Goal: Information Seeking & Learning: Learn about a topic

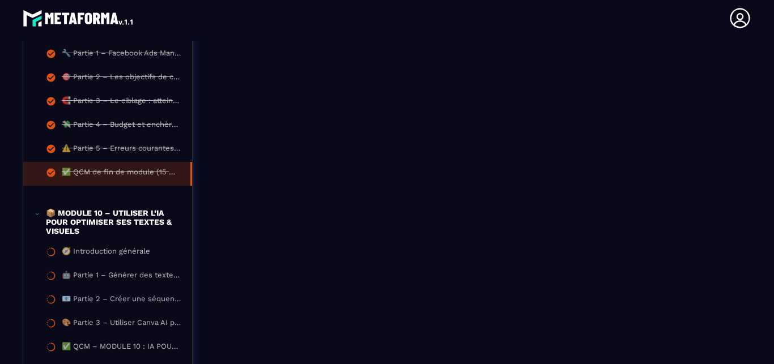
scroll to position [912, 0]
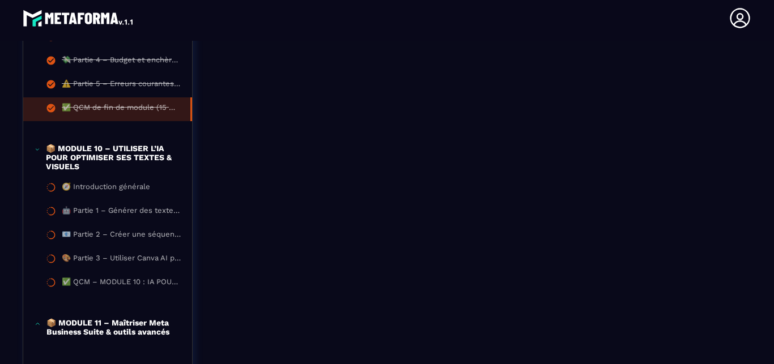
click at [120, 163] on p "📦 MODULE 10 – UTILISER L’IA POUR OPTIMISER SES TEXTES & VISUELS" at bounding box center [113, 157] width 135 height 27
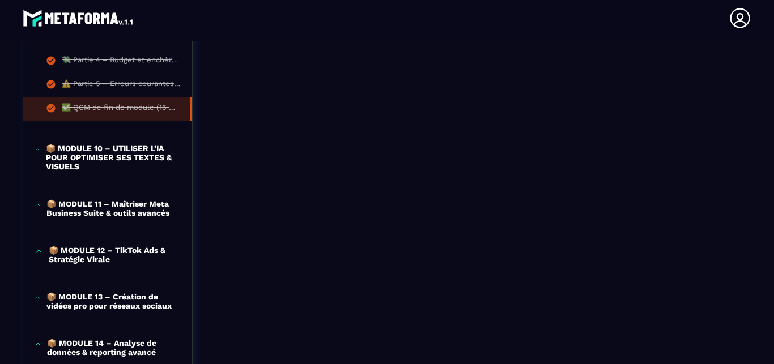
click at [109, 142] on div "📦 MODULE 10 – UTILISER L’IA POUR OPTIMISER SES TEXTES & VISUELS" at bounding box center [107, 161] width 169 height 56
click at [91, 155] on p "📦 MODULE 10 – UTILISER L’IA POUR OPTIMISER SES TEXTES & VISUELS" at bounding box center [113, 157] width 135 height 27
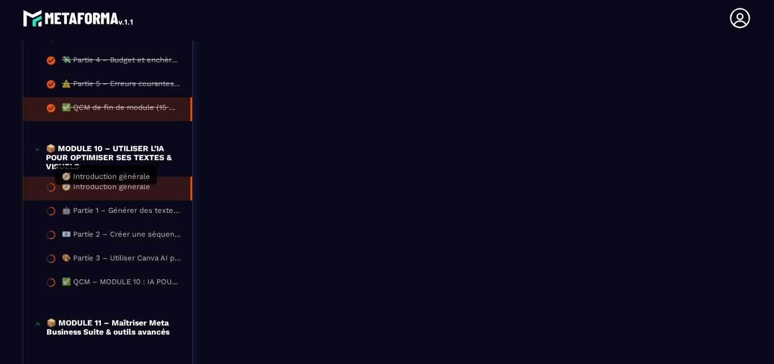
click at [90, 194] on div "🧭 Introduction générale" at bounding box center [106, 189] width 88 height 12
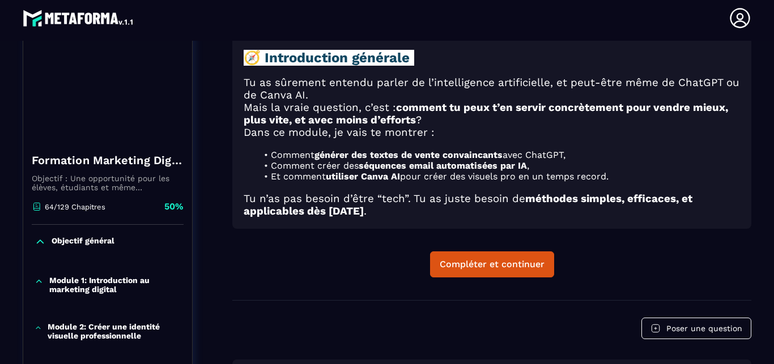
scroll to position [118, 0]
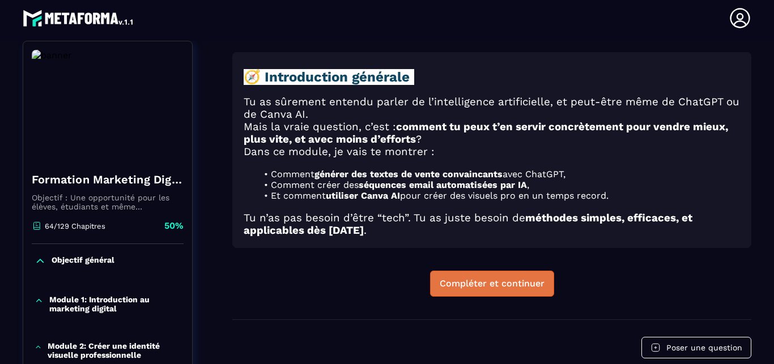
click at [495, 278] on div "Compléter et continuer" at bounding box center [492, 283] width 105 height 11
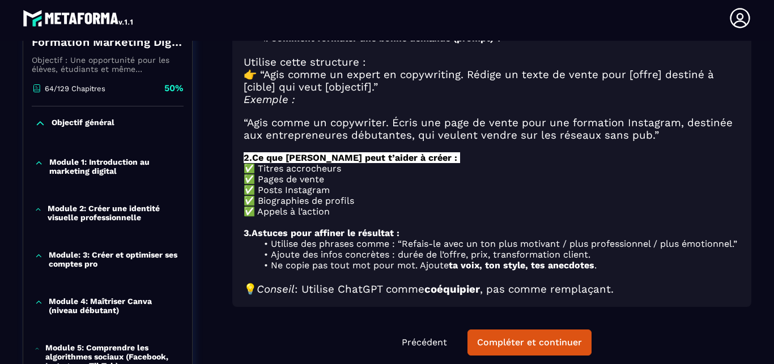
scroll to position [247, 0]
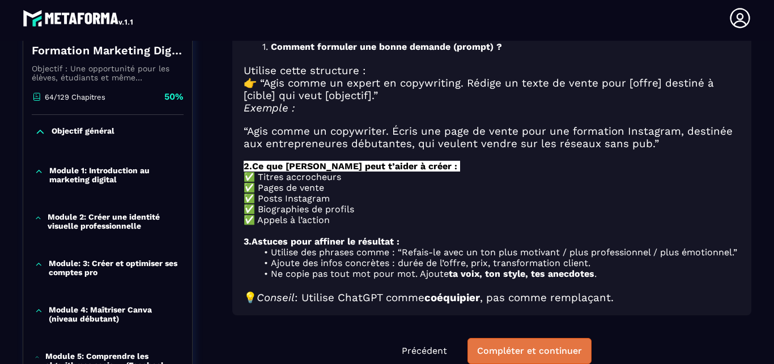
click at [520, 346] on div "Compléter et continuer" at bounding box center [529, 351] width 105 height 11
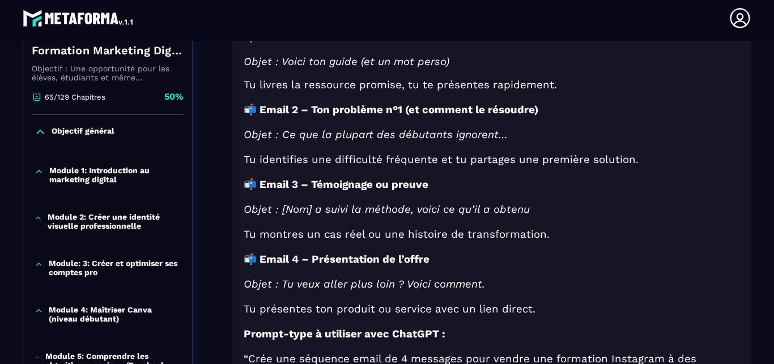
scroll to position [312, 0]
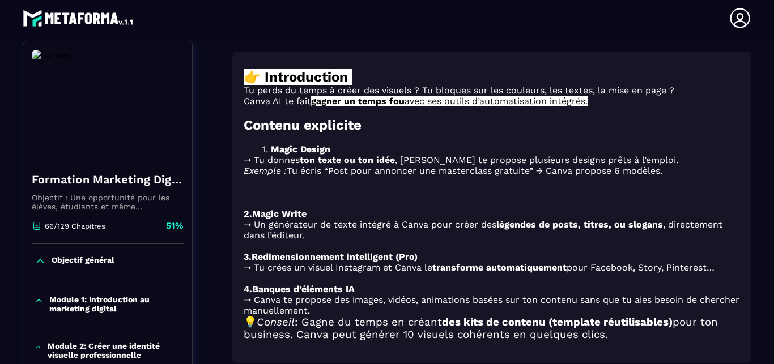
scroll to position [312, 0]
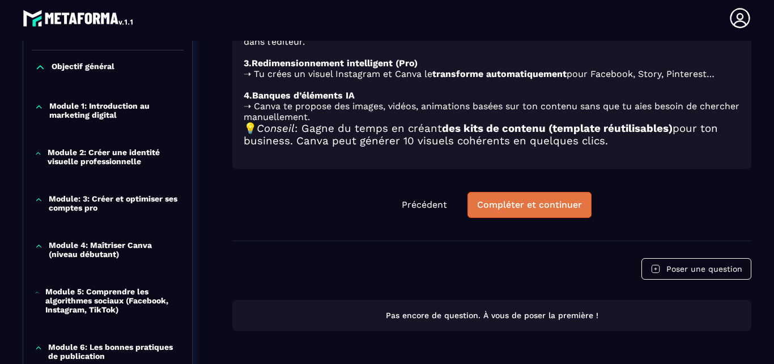
click at [519, 192] on button "Compléter et continuer" at bounding box center [530, 205] width 124 height 26
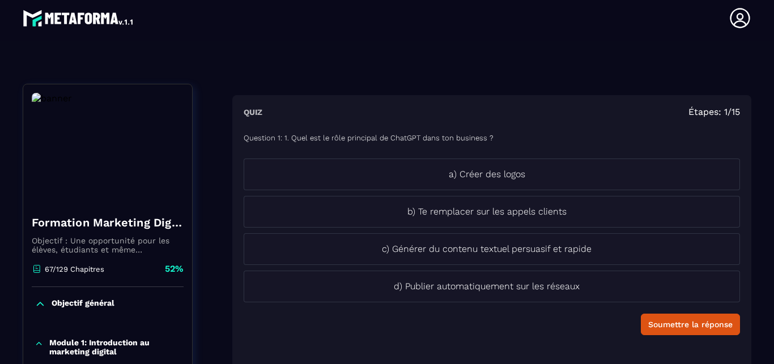
scroll to position [53, 0]
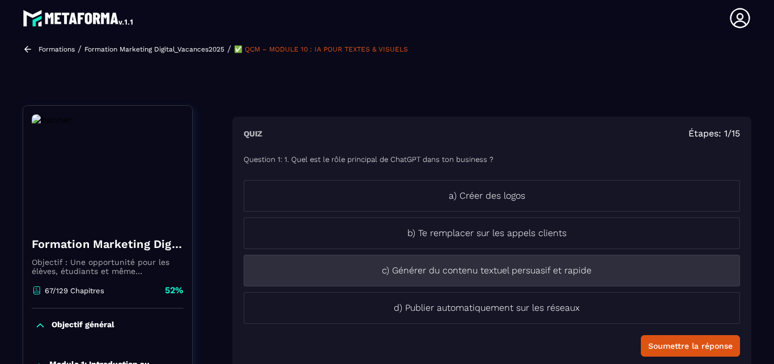
click at [529, 269] on p "c) Générer du contenu textuel persuasif et rapide" at bounding box center [486, 271] width 485 height 14
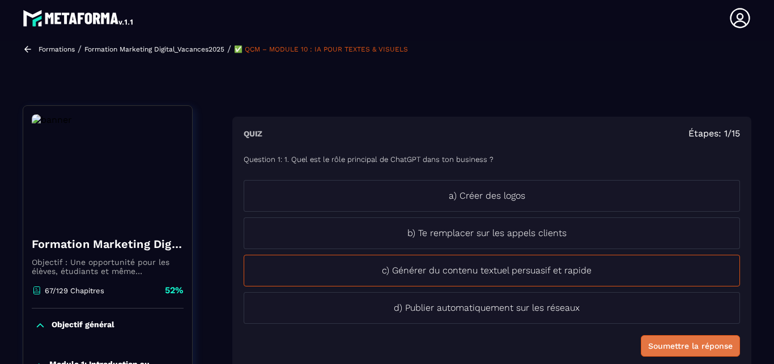
click at [693, 338] on button "Soumettre la réponse" at bounding box center [690, 347] width 99 height 22
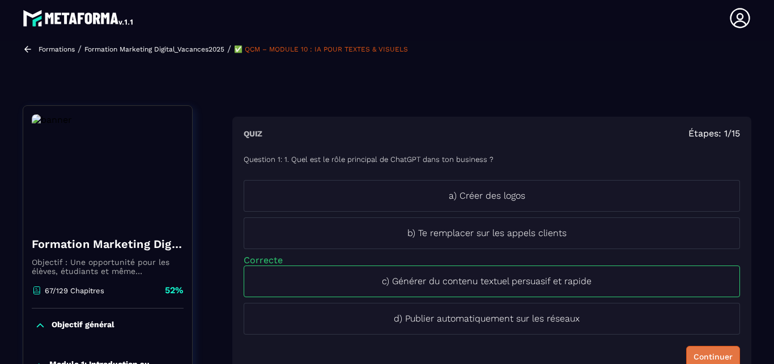
click at [688, 351] on button "Continuer" at bounding box center [713, 357] width 54 height 22
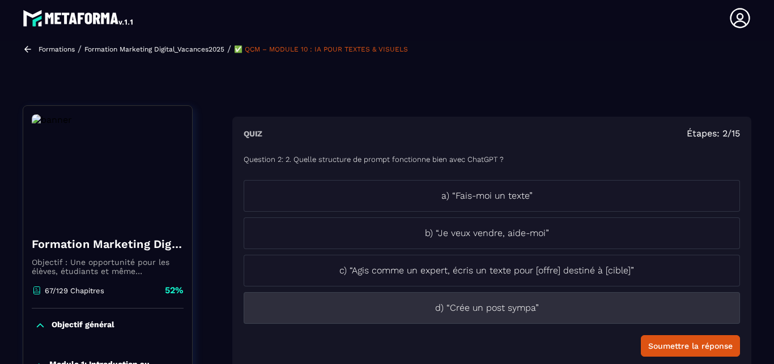
scroll to position [118, 0]
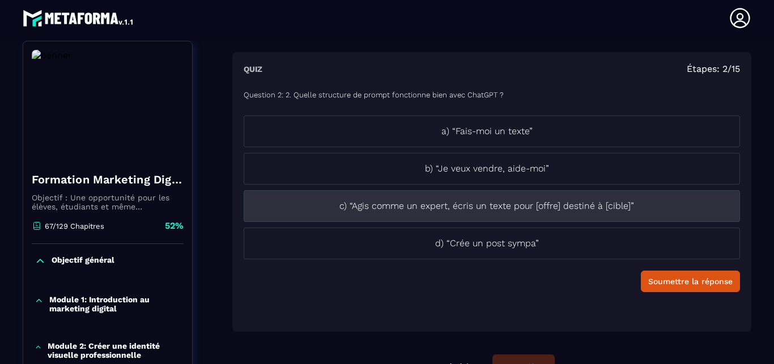
click at [540, 211] on p "c) “Agis comme un expert, écris un texte pour [offre] destiné à [cible]”" at bounding box center [486, 207] width 485 height 14
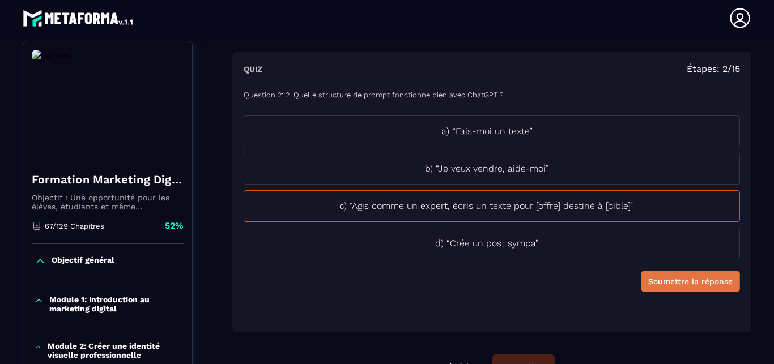
click at [679, 279] on div "Soumettre la réponse" at bounding box center [690, 281] width 84 height 11
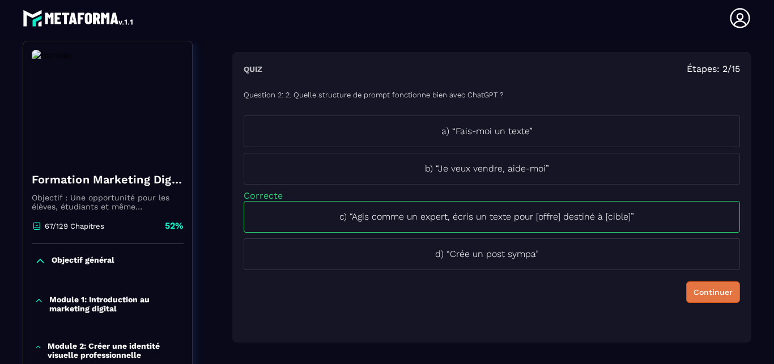
click at [694, 288] on div "Continuer" at bounding box center [713, 292] width 39 height 11
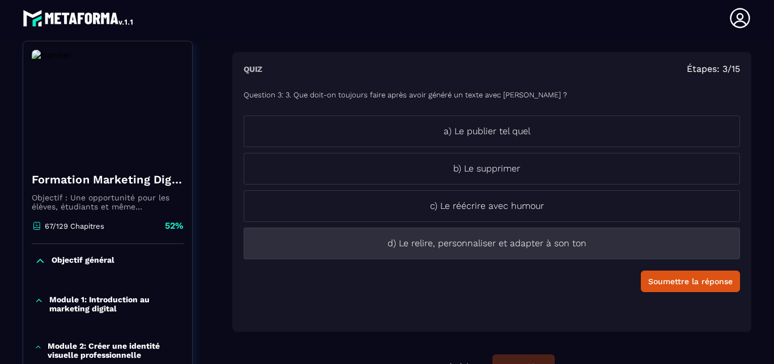
click at [499, 245] on p "d) Le relire, personnaliser et adapter à son ton" at bounding box center [486, 244] width 485 height 14
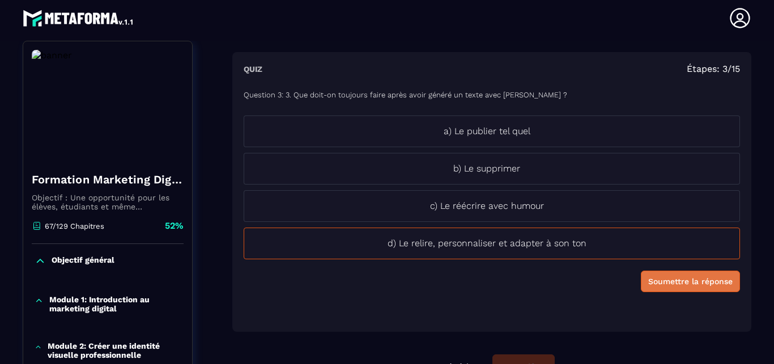
click at [655, 282] on div "Soumettre la réponse" at bounding box center [690, 281] width 84 height 11
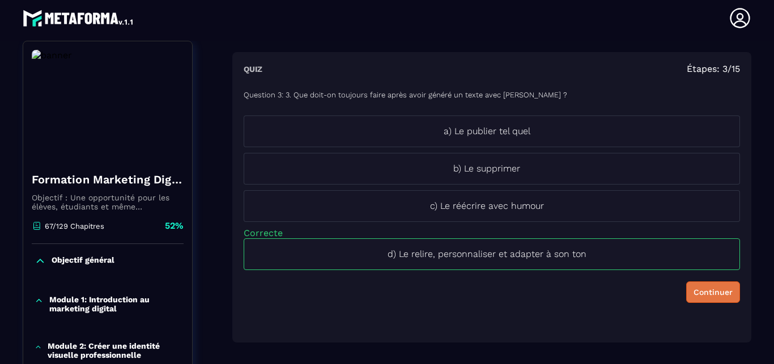
click at [694, 288] on div "Continuer" at bounding box center [713, 292] width 39 height 11
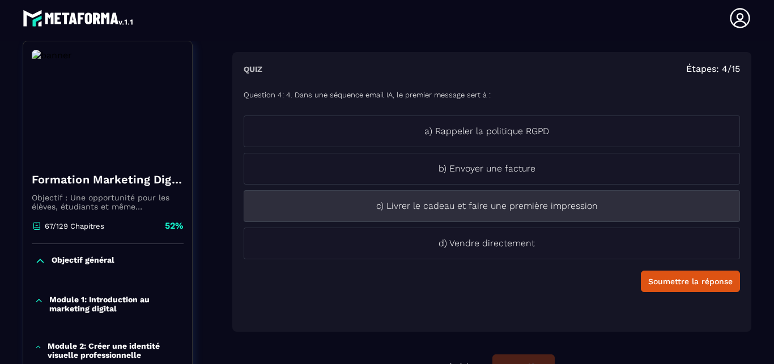
click at [529, 203] on p "c) Livrer le cadeau et faire une première impression" at bounding box center [486, 207] width 485 height 14
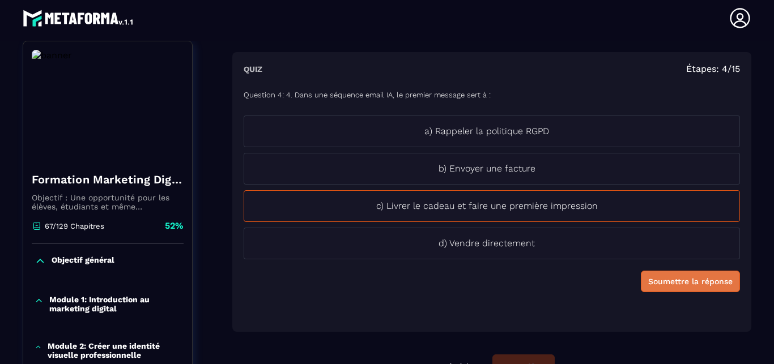
click at [685, 283] on div "Soumettre la réponse" at bounding box center [690, 281] width 84 height 11
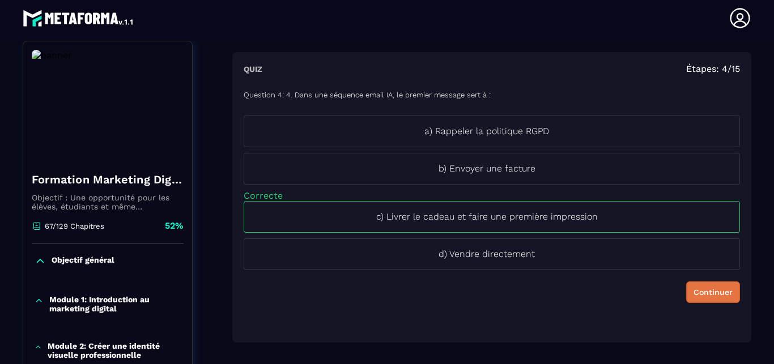
click at [694, 288] on div "Continuer" at bounding box center [713, 292] width 39 height 11
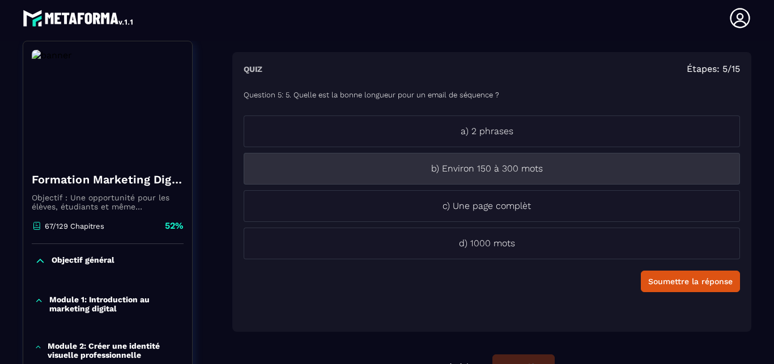
click at [501, 164] on p "b) Environ 150 à 300 mots" at bounding box center [486, 169] width 485 height 14
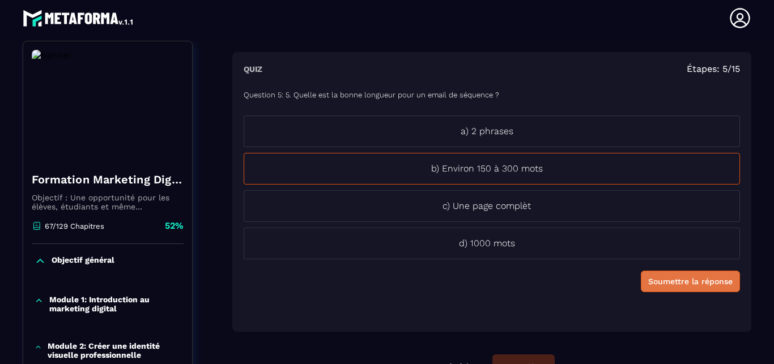
click at [670, 283] on div "Soumettre la réponse" at bounding box center [690, 281] width 84 height 11
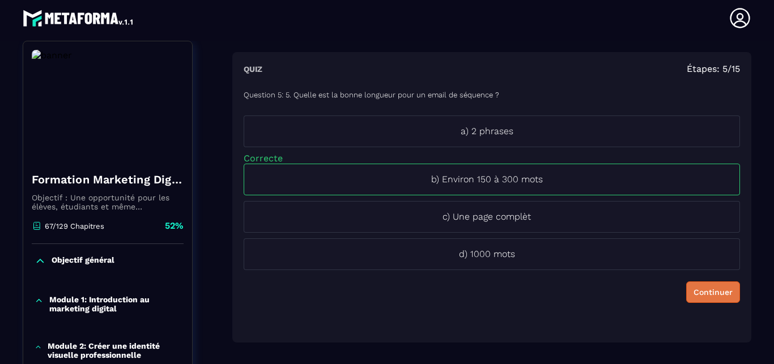
click at [687, 284] on button "Continuer" at bounding box center [713, 293] width 54 height 22
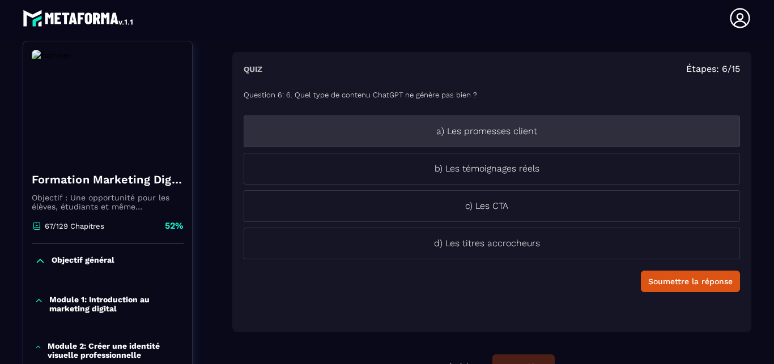
click at [484, 128] on p "a) Les promesses client" at bounding box center [486, 132] width 485 height 14
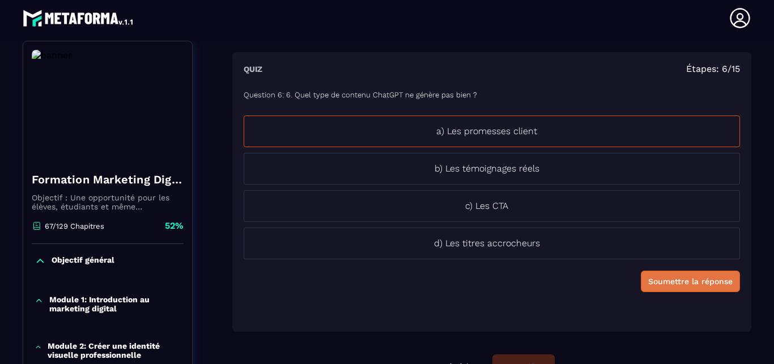
click at [648, 277] on div "Soumettre la réponse" at bounding box center [690, 281] width 84 height 11
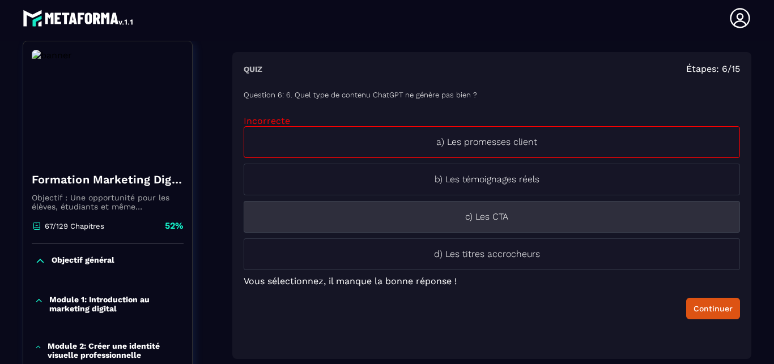
click at [498, 224] on li "c) Les CTA" at bounding box center [492, 217] width 497 height 32
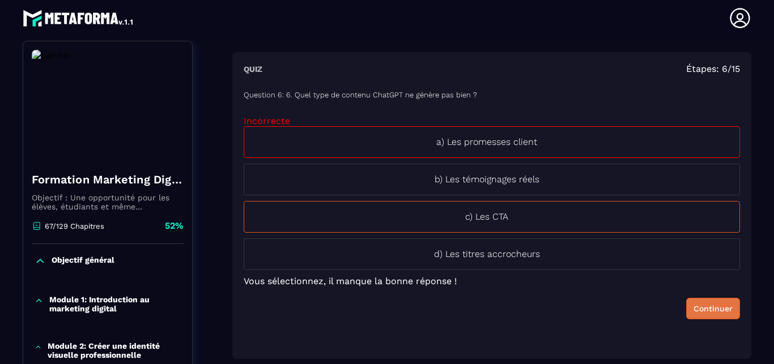
click at [698, 308] on div "Continuer" at bounding box center [713, 308] width 39 height 11
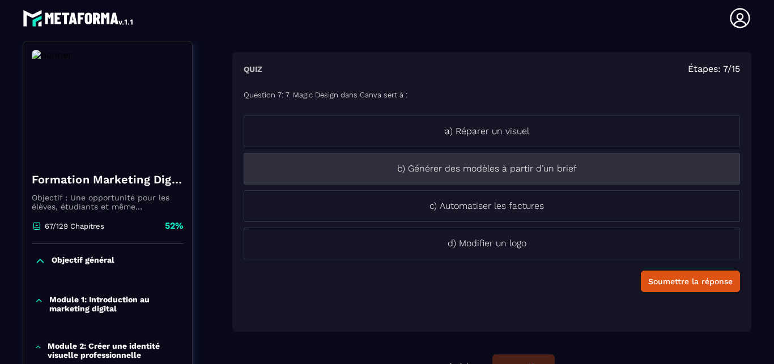
click at [487, 182] on li "b) Générer des modèles à partir d’un brief" at bounding box center [492, 169] width 497 height 32
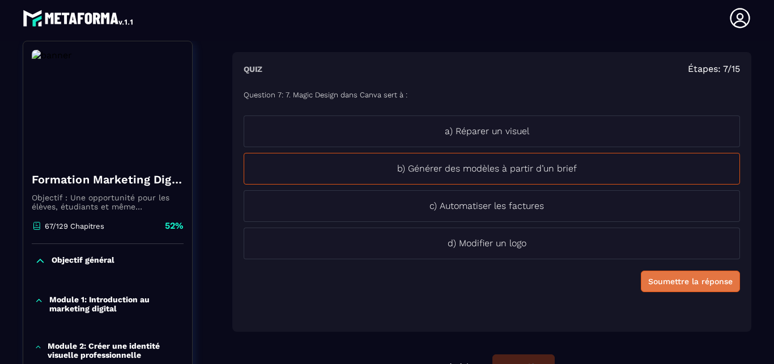
click at [683, 283] on div "Soumettre la réponse" at bounding box center [690, 281] width 84 height 11
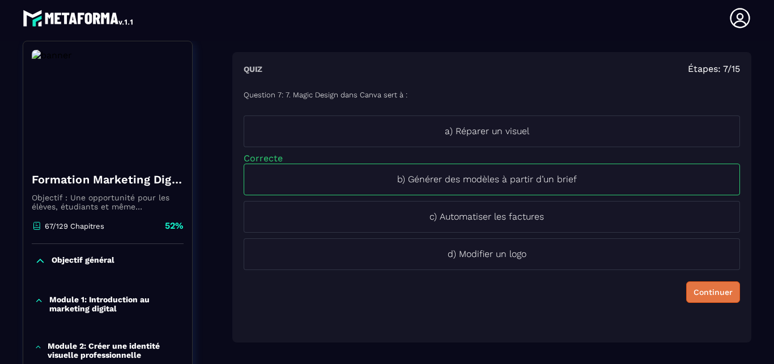
click at [686, 283] on button "Continuer" at bounding box center [713, 293] width 54 height 22
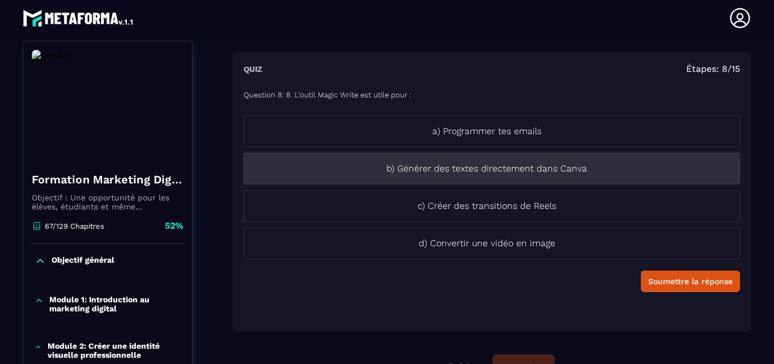
click at [510, 168] on p "b) Générer des textes directement dans Canva" at bounding box center [486, 169] width 485 height 14
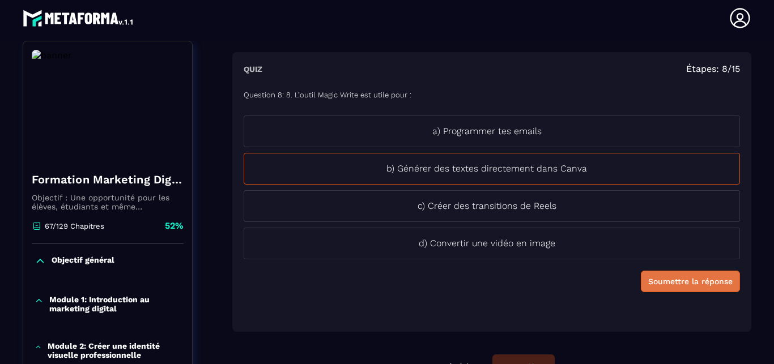
click at [694, 287] on div "Soumettre la réponse" at bounding box center [690, 281] width 84 height 11
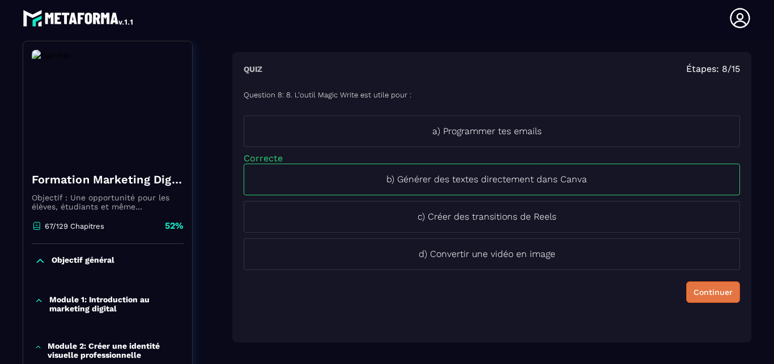
click at [694, 287] on div "Continuer" at bounding box center [713, 292] width 39 height 11
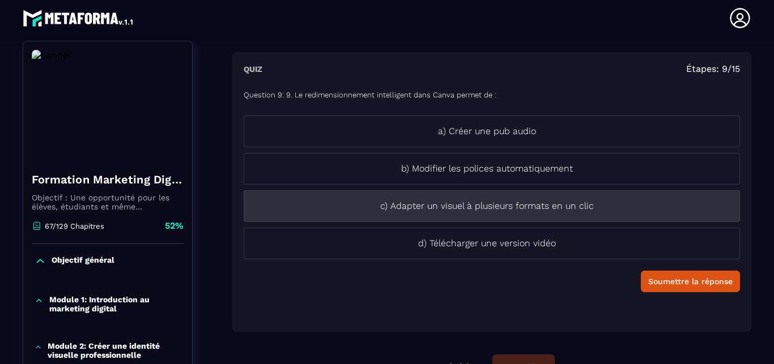
click at [440, 198] on li "c) Adapter un visuel à plusieurs formats en un clic" at bounding box center [492, 206] width 497 height 32
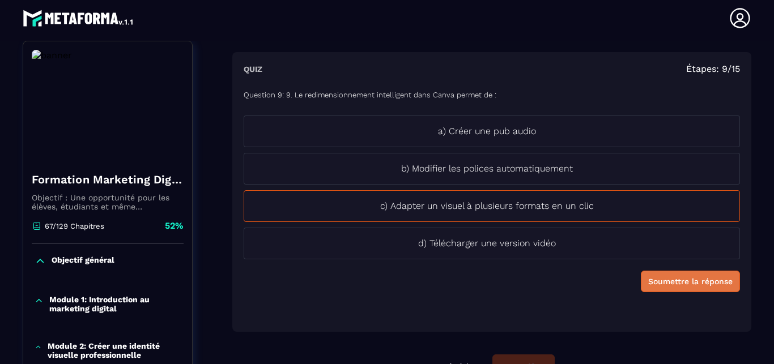
click at [667, 288] on button "Soumettre la réponse" at bounding box center [690, 282] width 99 height 22
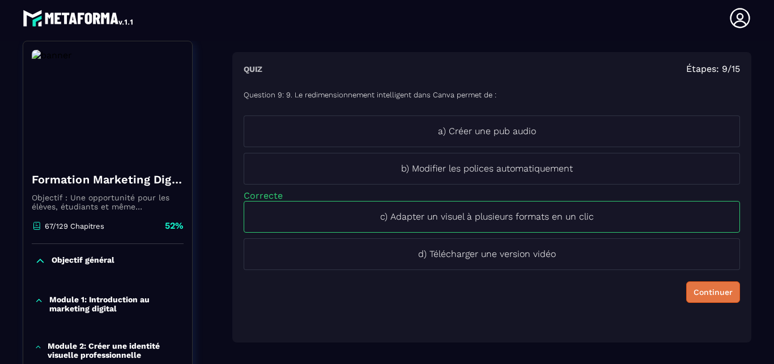
click at [695, 299] on button "Continuer" at bounding box center [713, 293] width 54 height 22
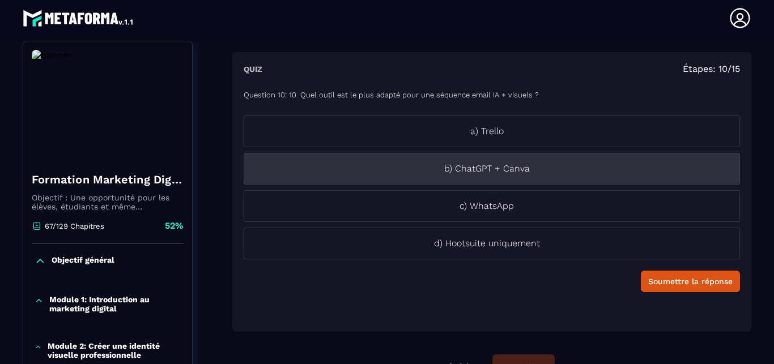
click at [521, 177] on li "b) ChatGPT + Canva" at bounding box center [492, 169] width 497 height 32
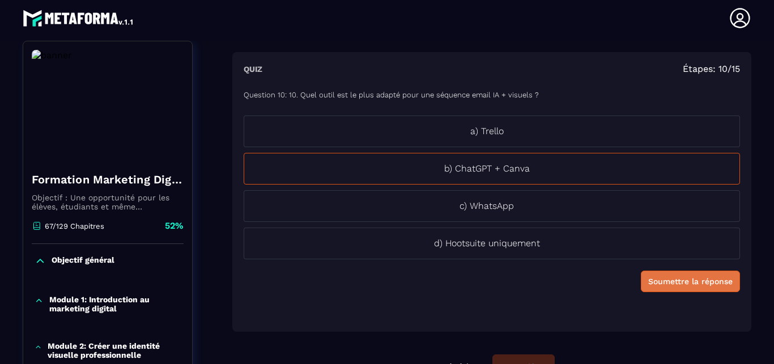
click at [686, 278] on div "Soumettre la réponse" at bounding box center [690, 281] width 84 height 11
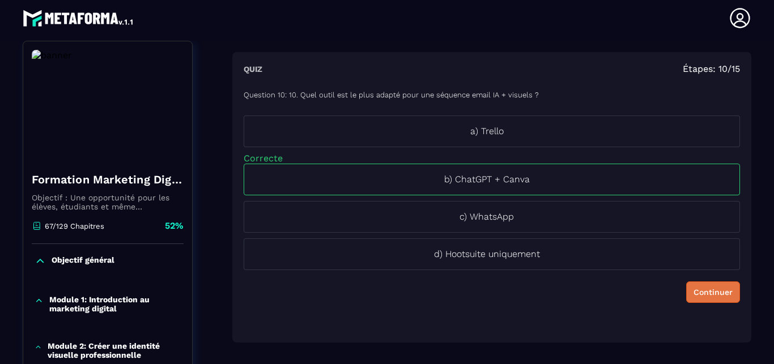
click at [703, 298] on div "Continuer" at bounding box center [713, 292] width 39 height 11
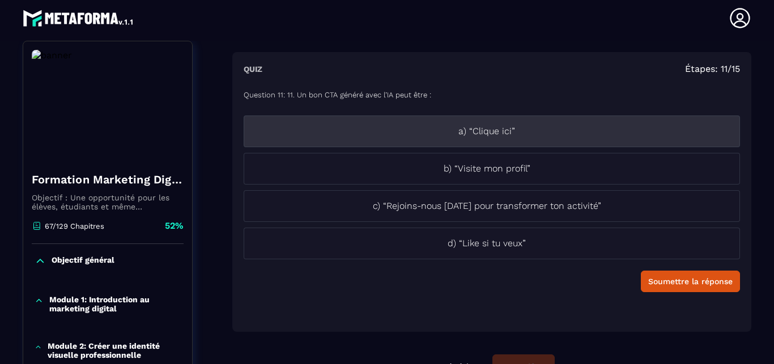
click at [506, 133] on p "a) “Clique ici”" at bounding box center [486, 132] width 485 height 14
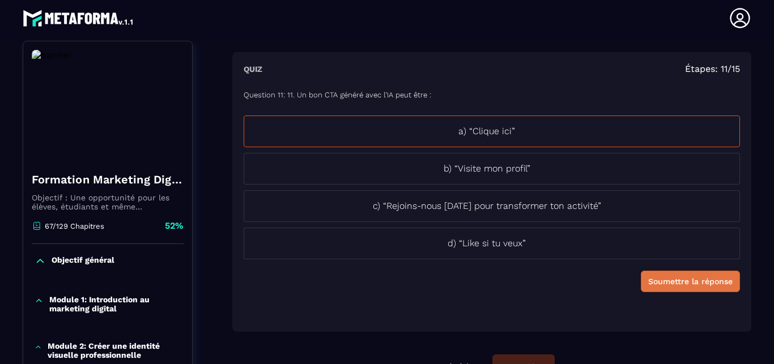
click at [658, 277] on div "Soumettre la réponse" at bounding box center [690, 281] width 84 height 11
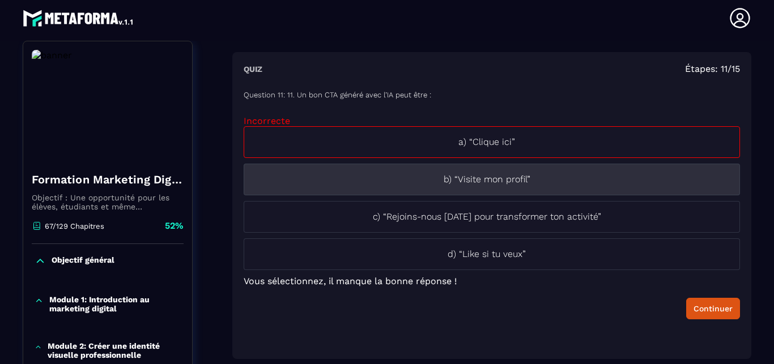
click at [559, 180] on p "b) “Visite mon profil”" at bounding box center [486, 180] width 485 height 14
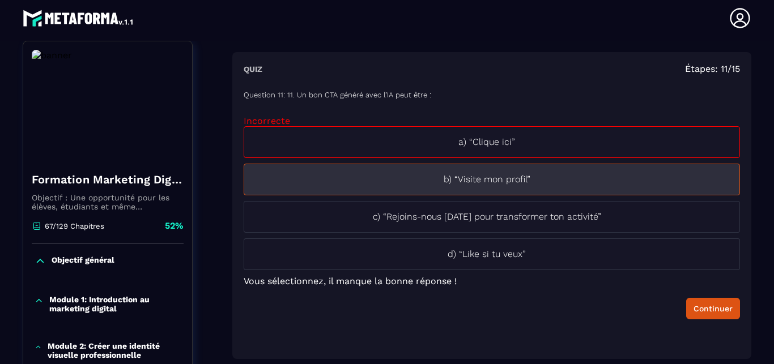
click at [556, 183] on p "b) “Visite mon profil”" at bounding box center [486, 180] width 485 height 14
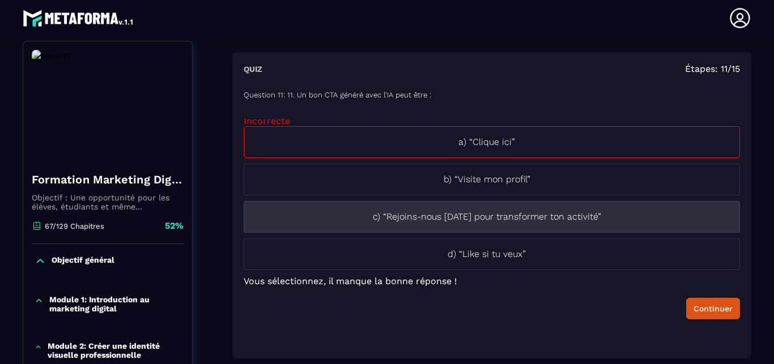
click at [556, 205] on li "c) “Rejoins-nous [DATE] pour transformer ton activité”" at bounding box center [492, 217] width 497 height 32
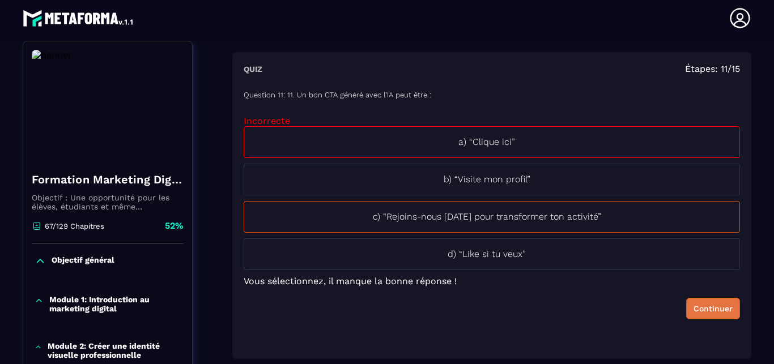
click at [714, 313] on button "Continuer" at bounding box center [713, 309] width 54 height 22
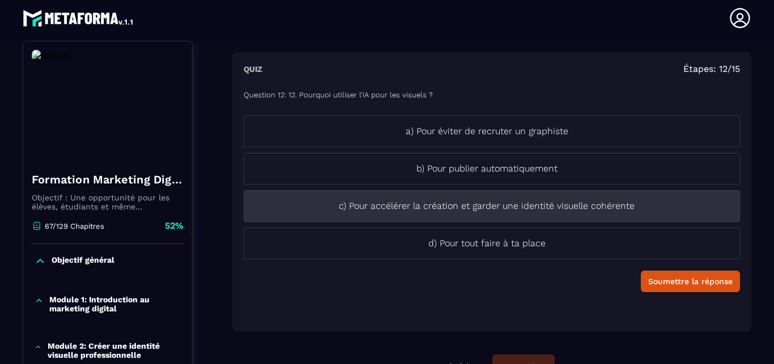
click at [521, 218] on li "c) Pour accélérer la création et garder une identité visuelle cohérente" at bounding box center [492, 206] width 497 height 32
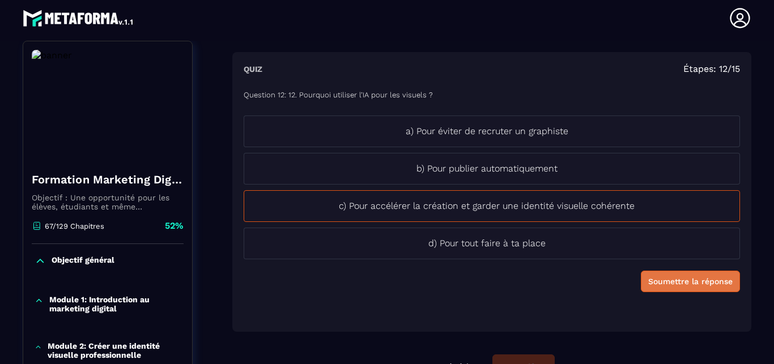
click at [665, 277] on div "Soumettre la réponse" at bounding box center [690, 281] width 84 height 11
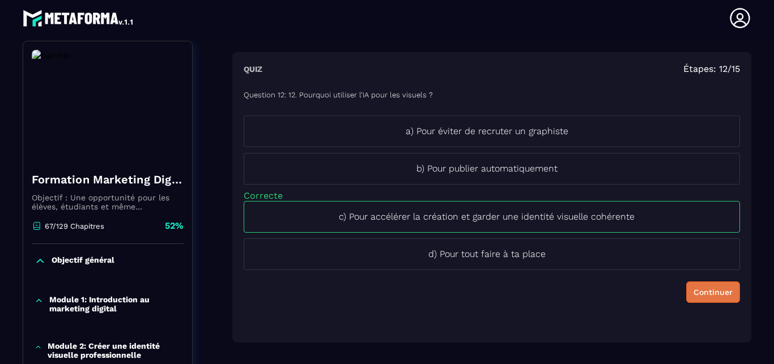
click at [694, 295] on div "Continuer" at bounding box center [713, 292] width 39 height 11
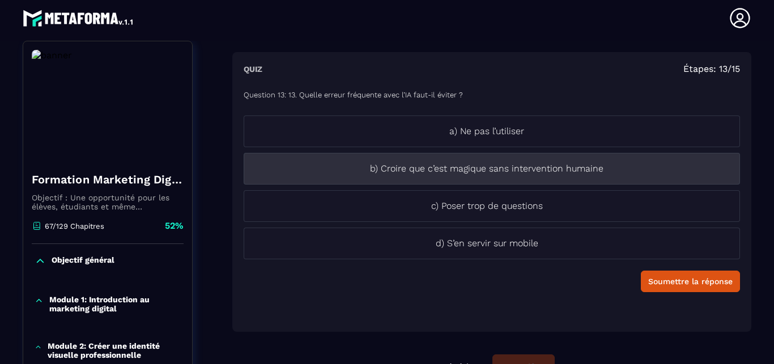
click at [505, 172] on p "b) Croire que c’est magique sans intervention humaine" at bounding box center [486, 169] width 485 height 14
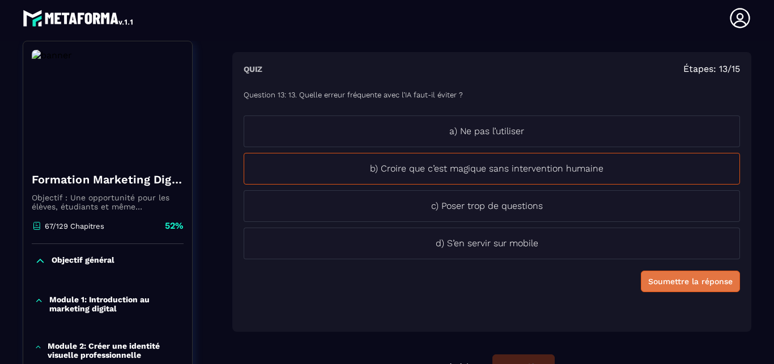
click at [693, 284] on div "Soumettre la réponse" at bounding box center [690, 281] width 84 height 11
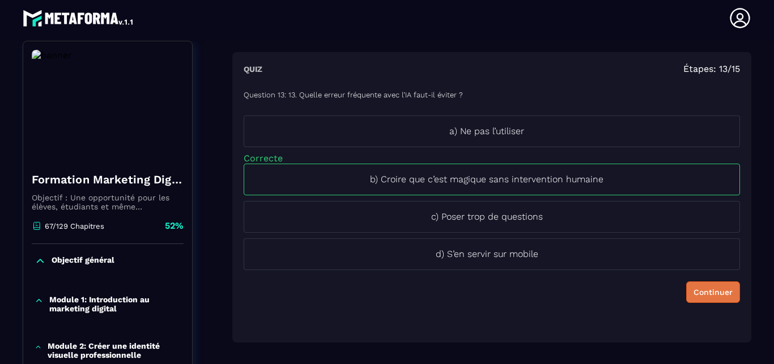
click at [693, 283] on button "Continuer" at bounding box center [713, 293] width 54 height 22
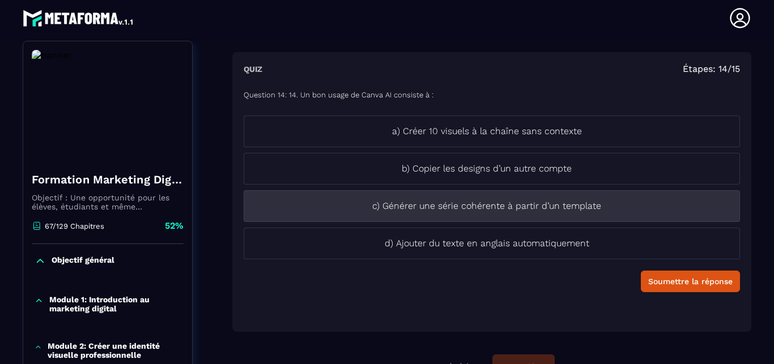
click at [601, 214] on li "c) Générer une série cohérente à partir d’un template" at bounding box center [492, 206] width 497 height 32
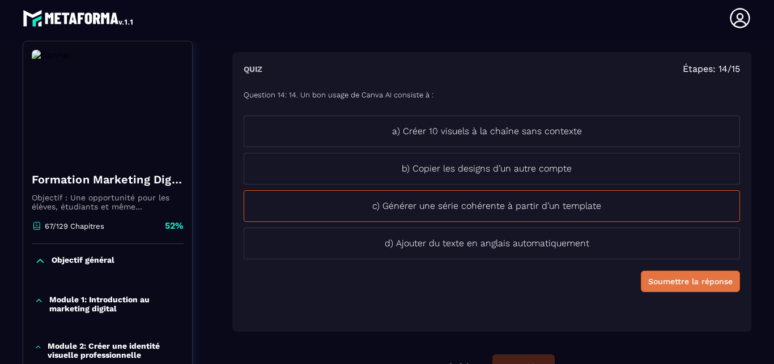
click at [648, 277] on div "Soumettre la réponse" at bounding box center [690, 281] width 84 height 11
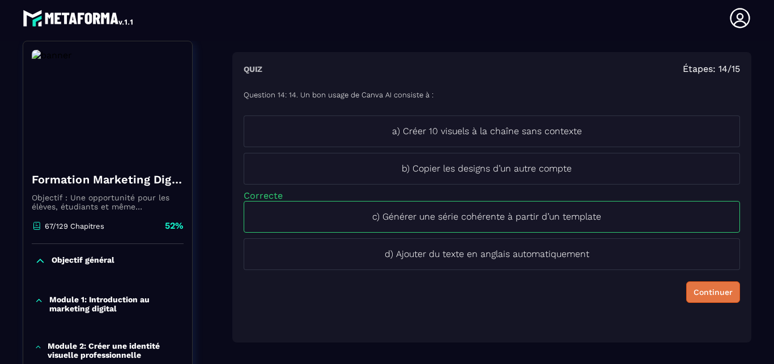
click at [708, 289] on div "Continuer" at bounding box center [713, 292] width 39 height 11
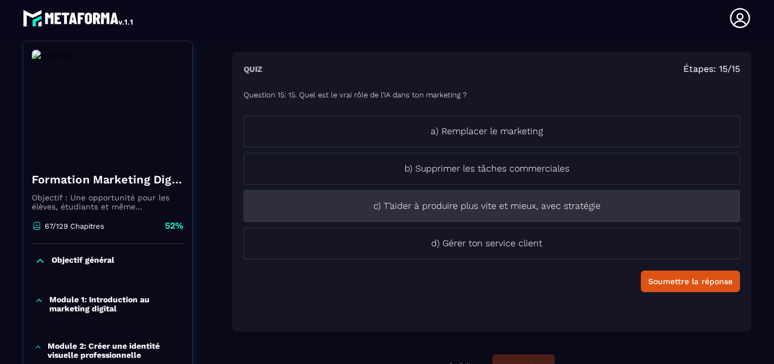
click at [624, 218] on li "c) T’aider à produire plus vite et mieux, avec stratégie" at bounding box center [492, 206] width 497 height 32
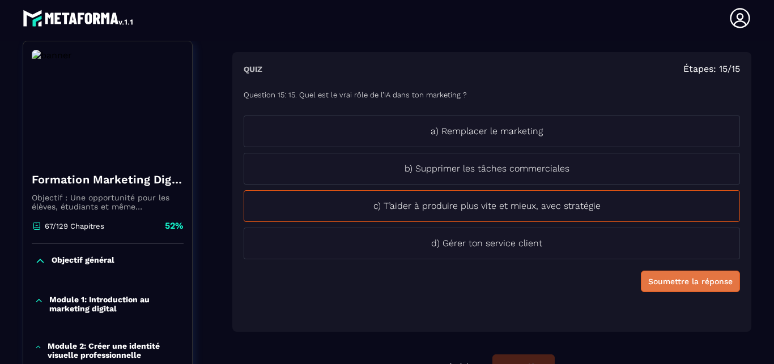
click at [663, 277] on div "Soumettre la réponse" at bounding box center [690, 281] width 84 height 11
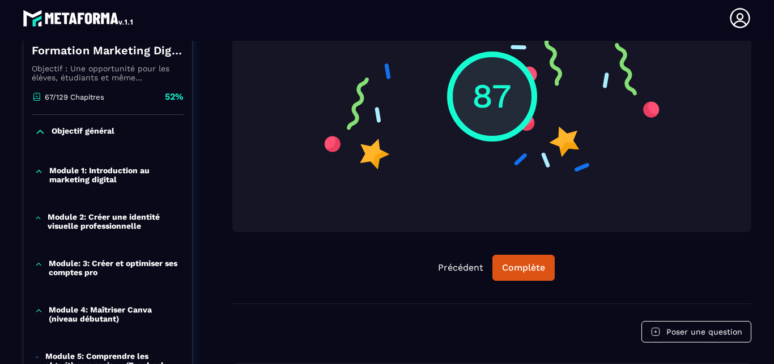
scroll to position [312, 0]
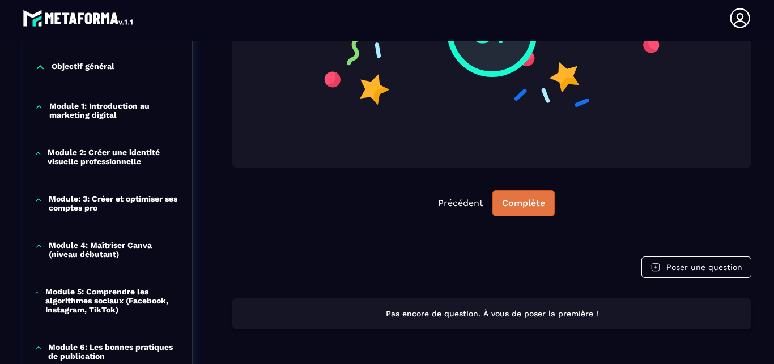
click at [525, 205] on div "Complète" at bounding box center [523, 203] width 43 height 11
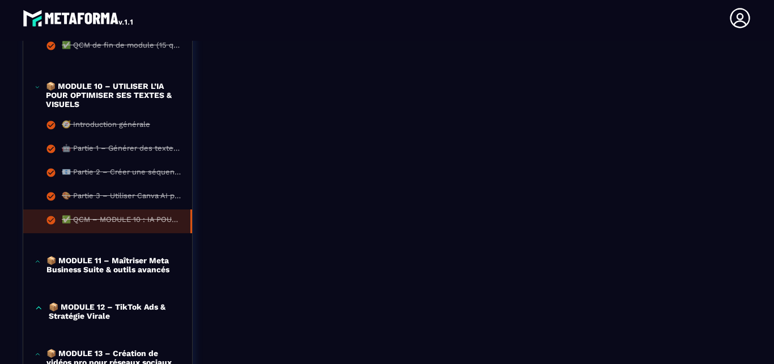
scroll to position [958, 0]
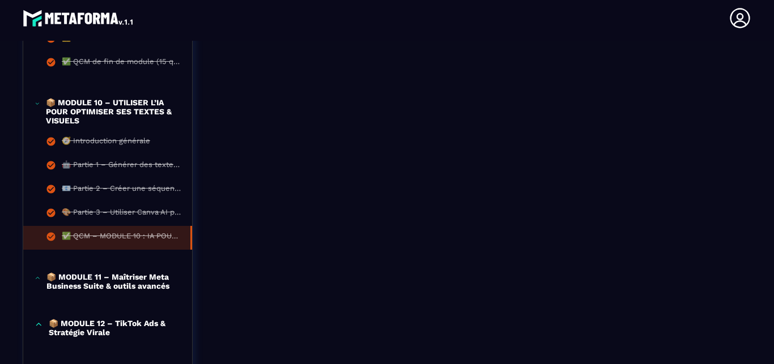
click at [126, 106] on p "📦 MODULE 10 – UTILISER L’IA POUR OPTIMISER SES TEXTES & VISUELS" at bounding box center [113, 111] width 135 height 27
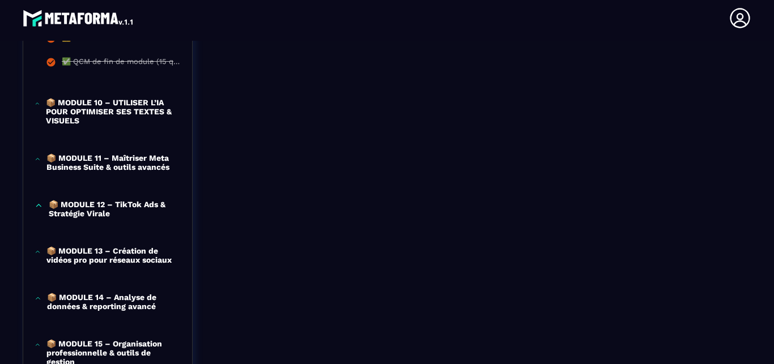
click at [122, 168] on p "📦 MODULE 11 – Maîtriser Meta Business Suite & outils avancés" at bounding box center [113, 163] width 134 height 18
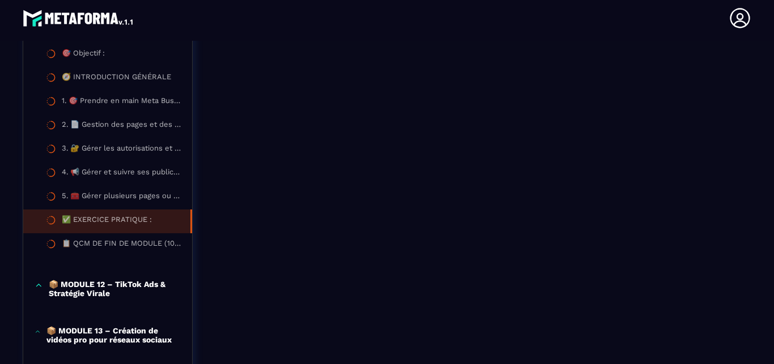
scroll to position [1023, 0]
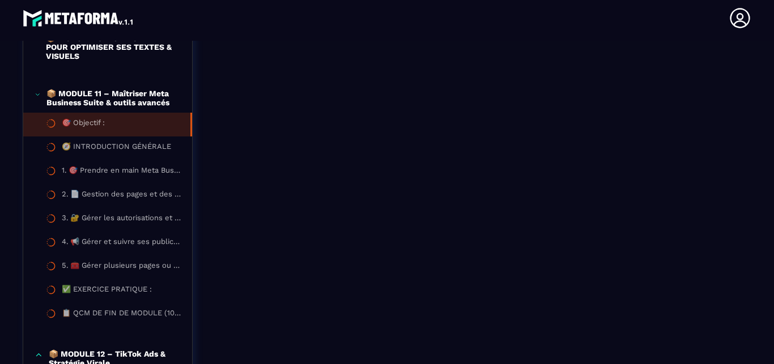
click at [125, 126] on li "🎯 Objectif :" at bounding box center [107, 125] width 169 height 24
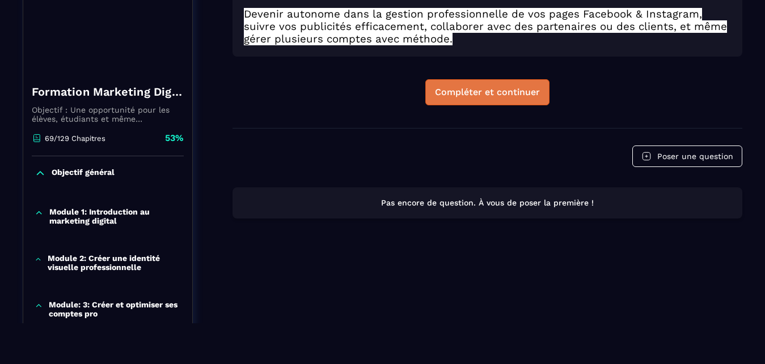
scroll to position [183, 0]
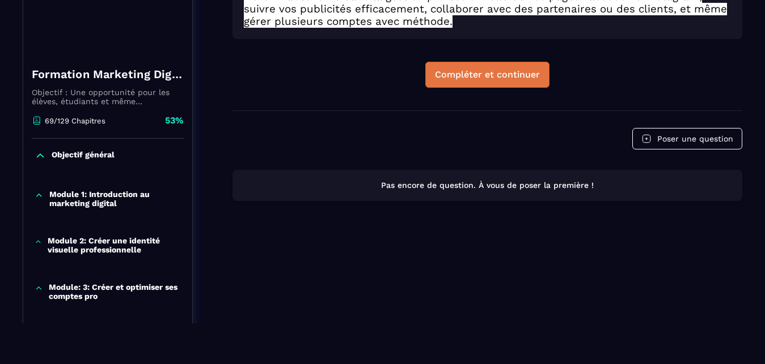
click at [501, 69] on div "Compléter et continuer" at bounding box center [487, 74] width 105 height 11
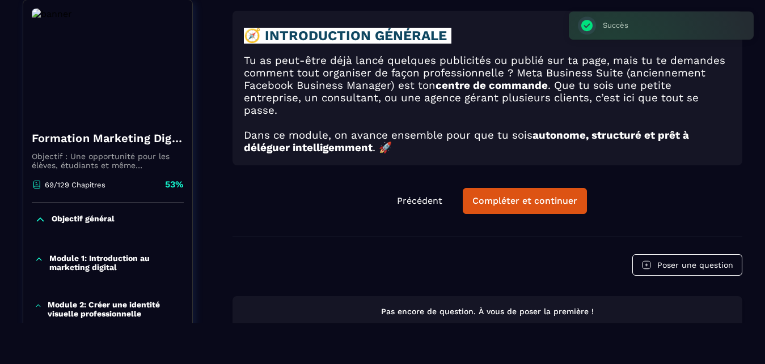
scroll to position [118, 0]
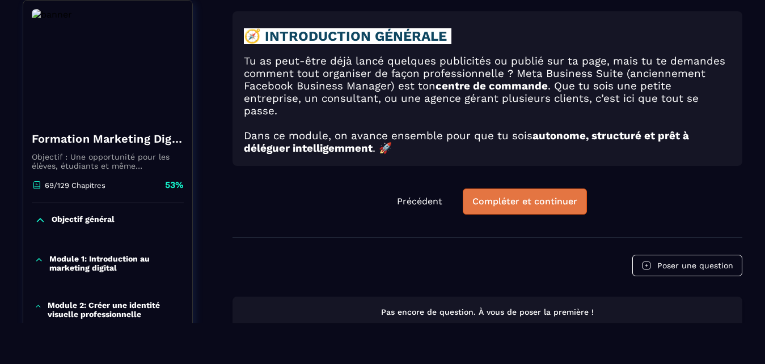
click at [525, 197] on div "Compléter et continuer" at bounding box center [524, 201] width 105 height 11
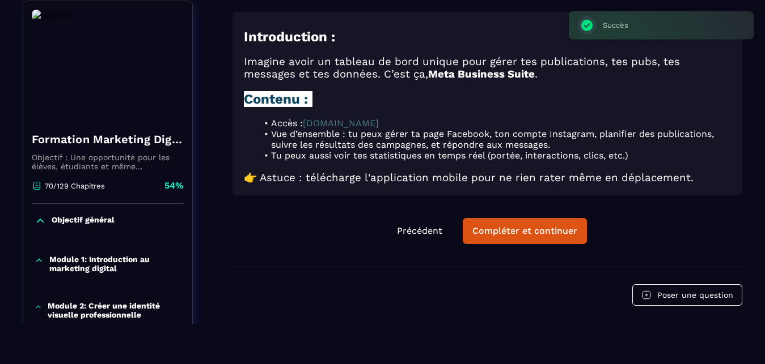
scroll to position [41, 0]
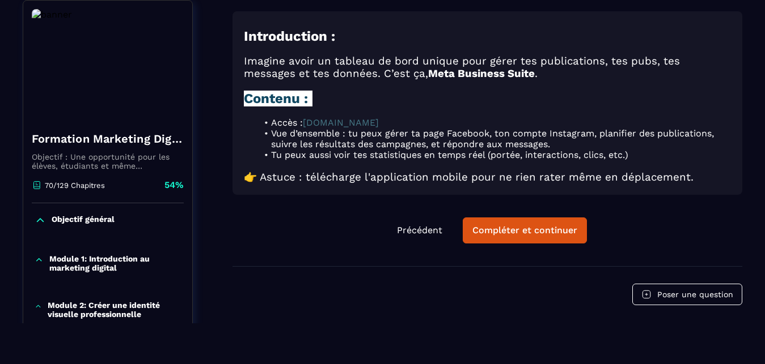
click at [342, 117] on link "[DOMAIN_NAME]" at bounding box center [341, 122] width 76 height 11
click at [508, 225] on div "Compléter et continuer" at bounding box center [524, 230] width 105 height 11
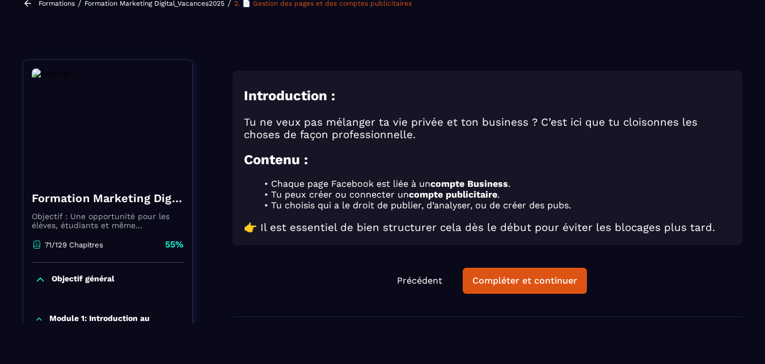
scroll to position [65, 0]
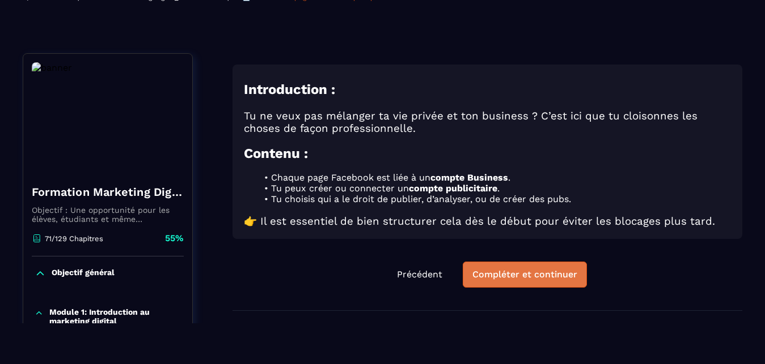
click at [493, 269] on div "Compléter et continuer" at bounding box center [524, 274] width 105 height 11
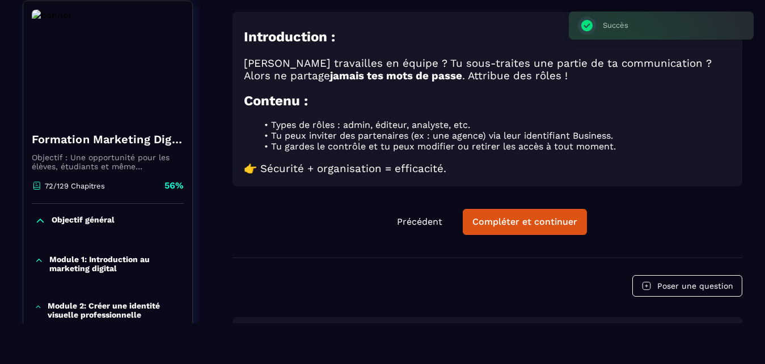
scroll to position [118, 0]
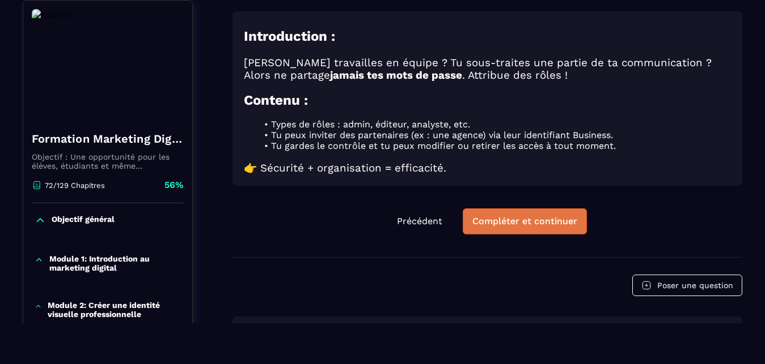
click at [488, 216] on div "Compléter et continuer" at bounding box center [524, 221] width 105 height 11
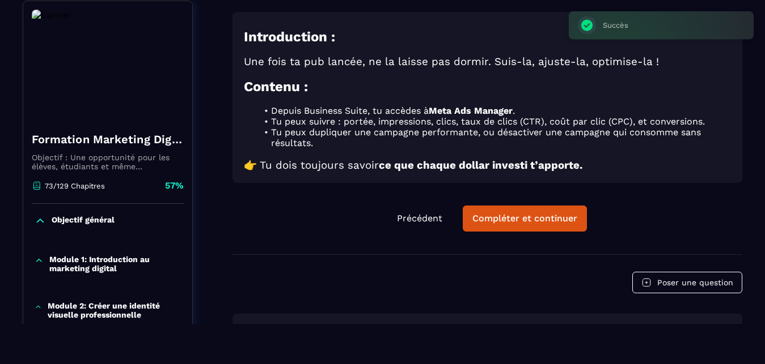
scroll to position [41, 0]
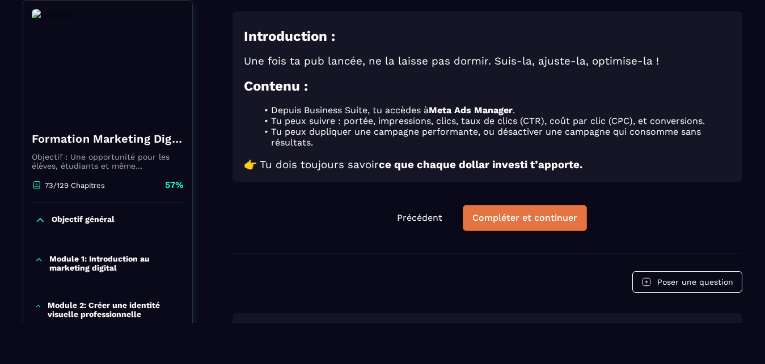
click at [565, 213] on div "Compléter et continuer" at bounding box center [524, 218] width 105 height 11
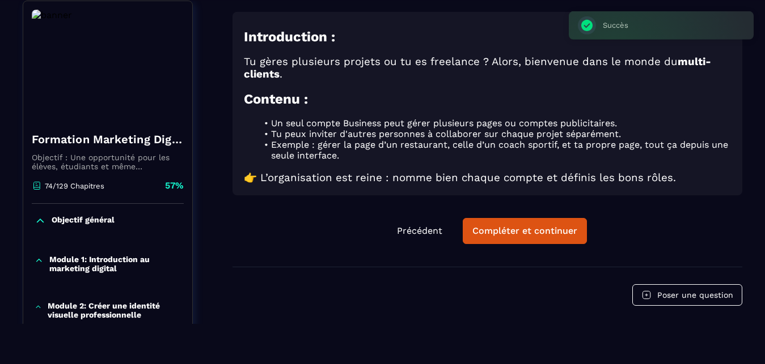
scroll to position [41, 0]
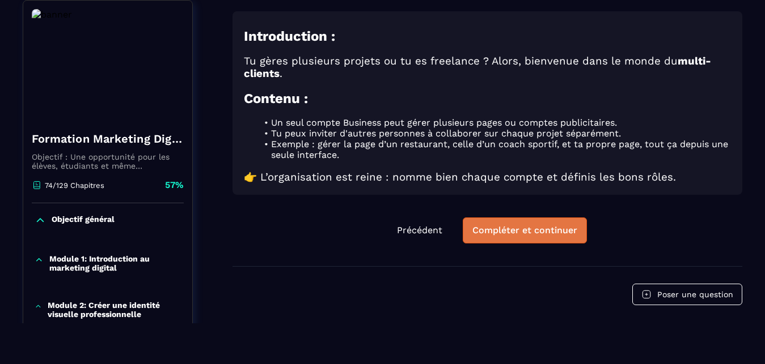
click at [531, 225] on div "Compléter et continuer" at bounding box center [524, 230] width 105 height 11
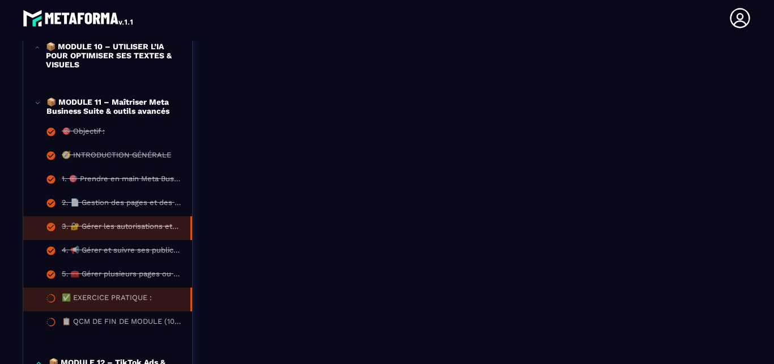
scroll to position [1034, 0]
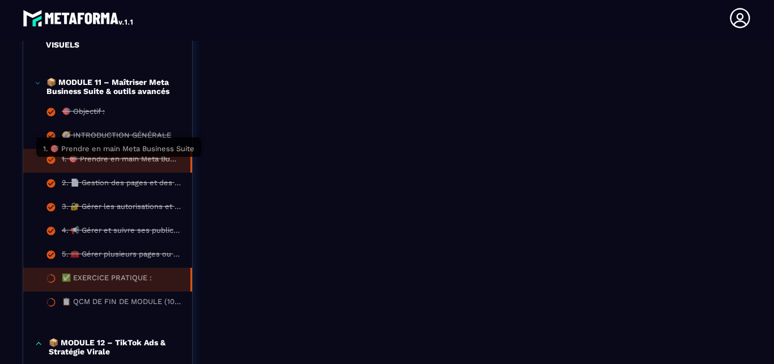
click at [156, 163] on div "1. 🎯 Prendre en main Meta Business Suite" at bounding box center [120, 161] width 117 height 12
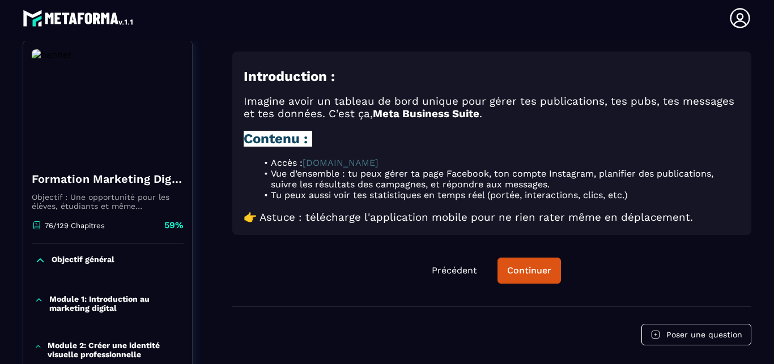
scroll to position [118, 0]
click at [362, 158] on link "[DOMAIN_NAME]" at bounding box center [341, 163] width 76 height 11
click at [546, 258] on button "Continuer" at bounding box center [529, 271] width 63 height 26
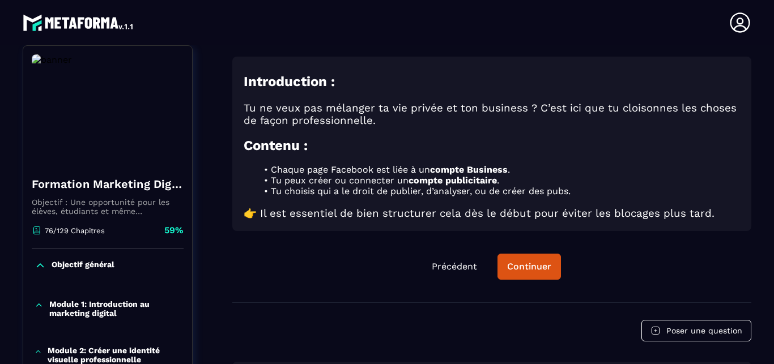
scroll to position [118, 0]
click at [544, 261] on div "Continuer" at bounding box center [529, 266] width 44 height 11
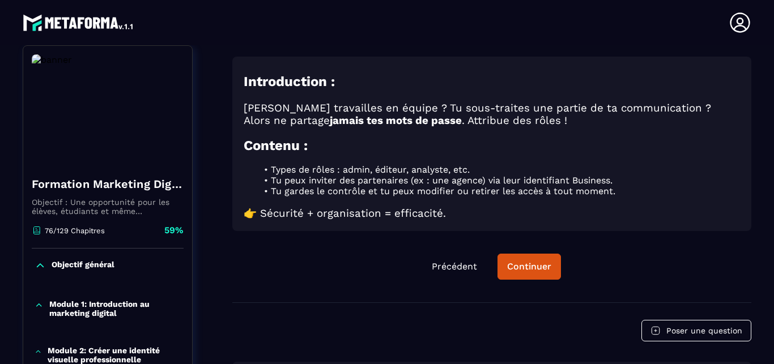
scroll to position [5, 0]
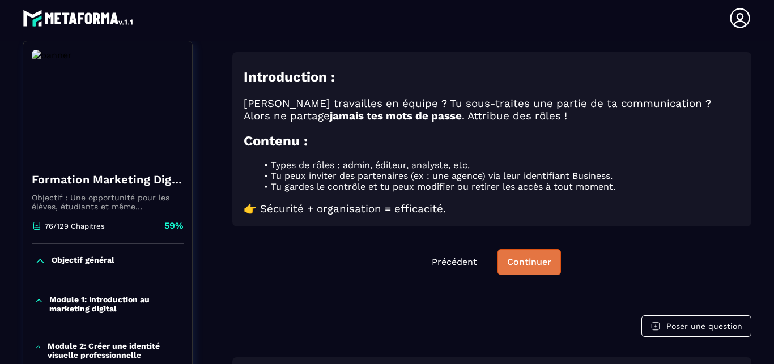
click at [545, 257] on div "Continuer" at bounding box center [529, 262] width 44 height 11
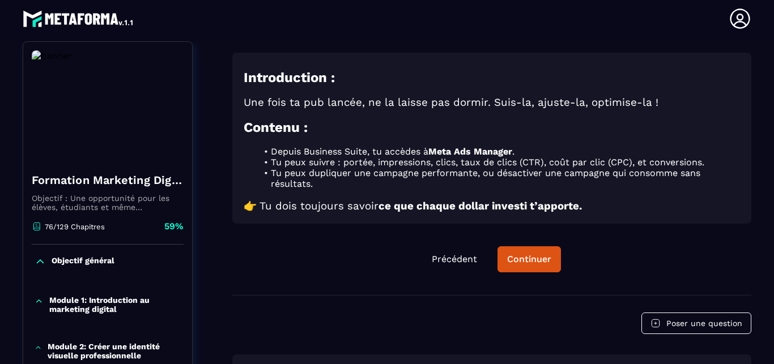
scroll to position [5, 0]
click at [545, 253] on div "Continuer" at bounding box center [529, 258] width 44 height 11
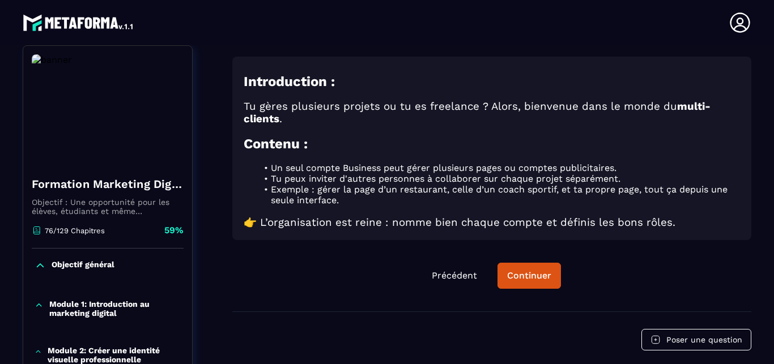
scroll to position [5, 0]
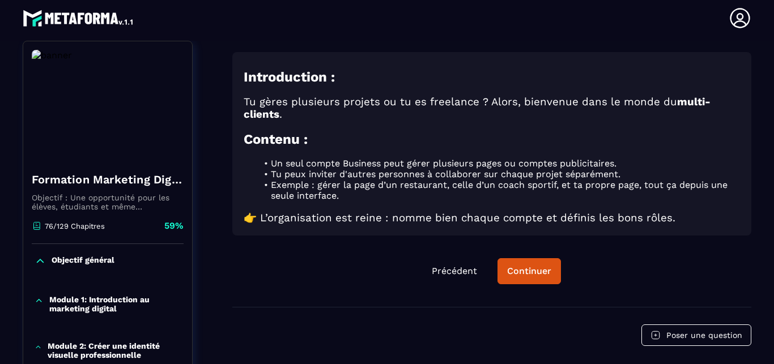
click at [545, 258] on button "Continuer" at bounding box center [529, 271] width 63 height 26
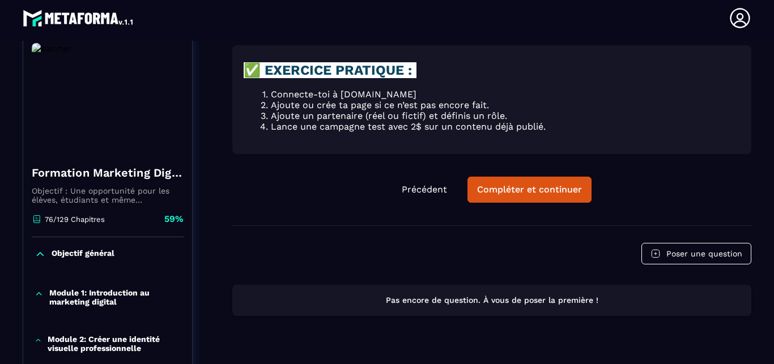
scroll to position [53, 0]
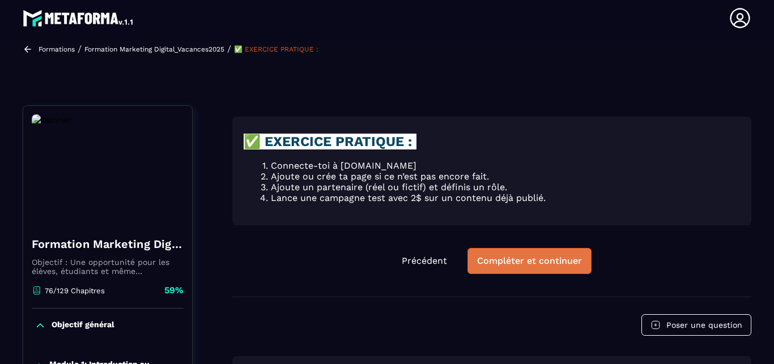
click at [524, 256] on div "Compléter et continuer" at bounding box center [529, 261] width 105 height 11
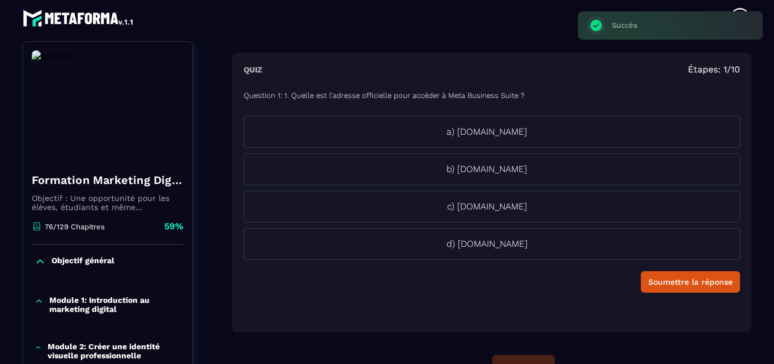
scroll to position [118, 0]
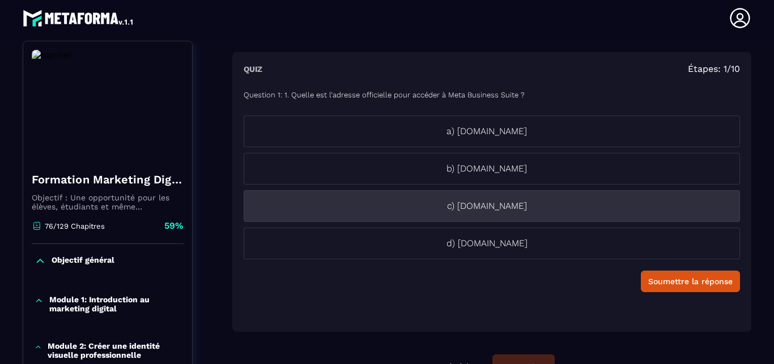
click at [495, 206] on p "c) [DOMAIN_NAME]" at bounding box center [486, 207] width 485 height 14
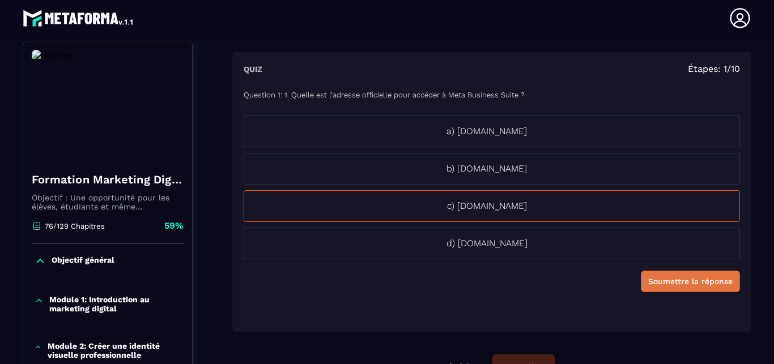
click at [655, 285] on div "Soumettre la réponse" at bounding box center [690, 281] width 84 height 11
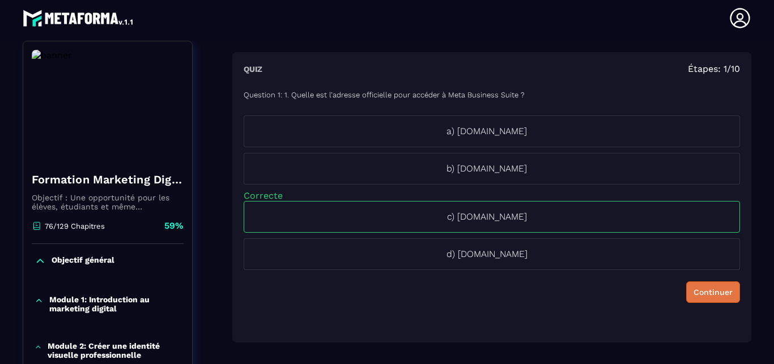
click at [688, 286] on button "Continuer" at bounding box center [713, 293] width 54 height 22
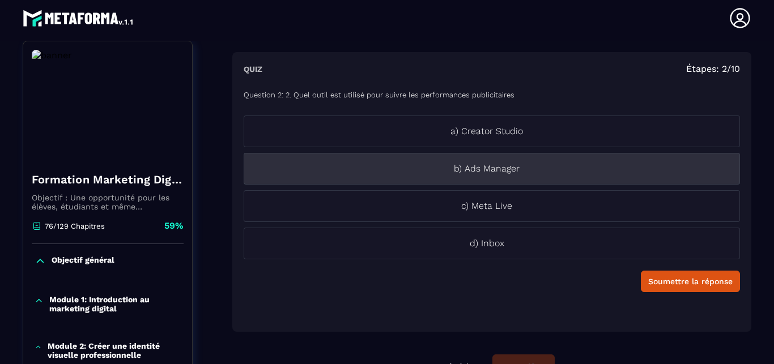
click at [530, 175] on p "b) Ads Manager" at bounding box center [486, 169] width 485 height 14
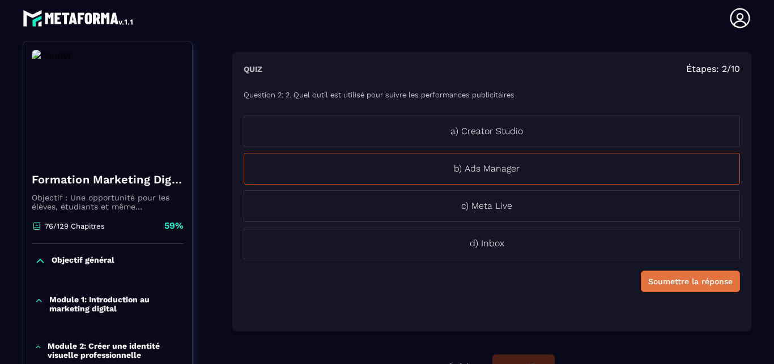
click at [666, 279] on div "Soumettre la réponse" at bounding box center [690, 281] width 84 height 11
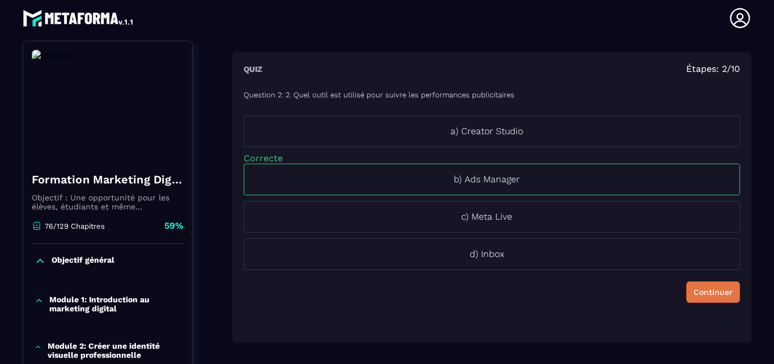
click at [702, 295] on div "Continuer" at bounding box center [713, 292] width 39 height 11
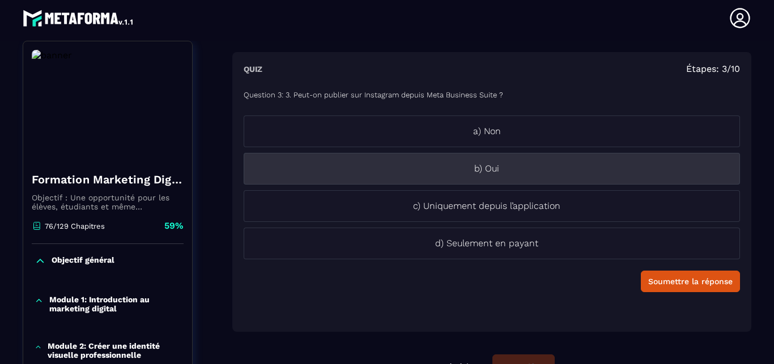
click at [514, 175] on p "b) Oui" at bounding box center [486, 169] width 485 height 14
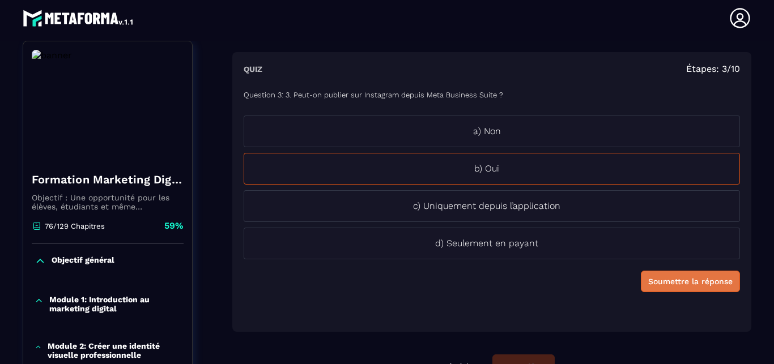
click at [648, 279] on div "Soumettre la réponse" at bounding box center [690, 281] width 84 height 11
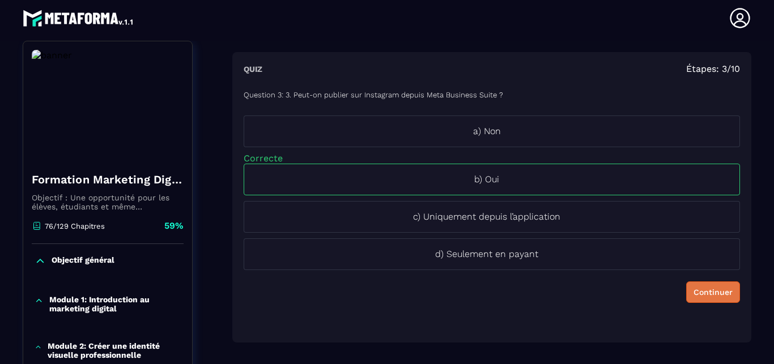
click at [694, 289] on div "Continuer" at bounding box center [713, 292] width 39 height 11
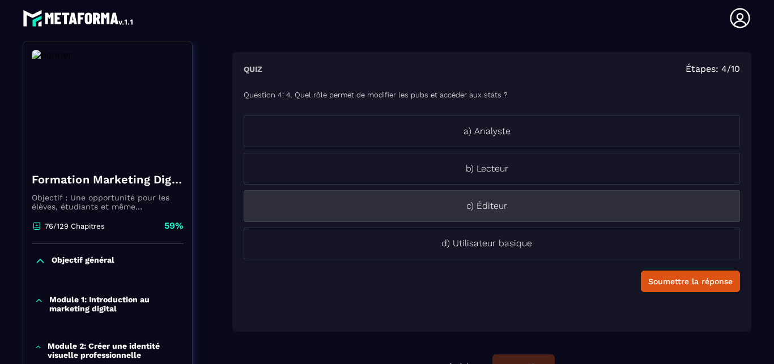
click at [507, 200] on p "c) Éditeur" at bounding box center [486, 207] width 485 height 14
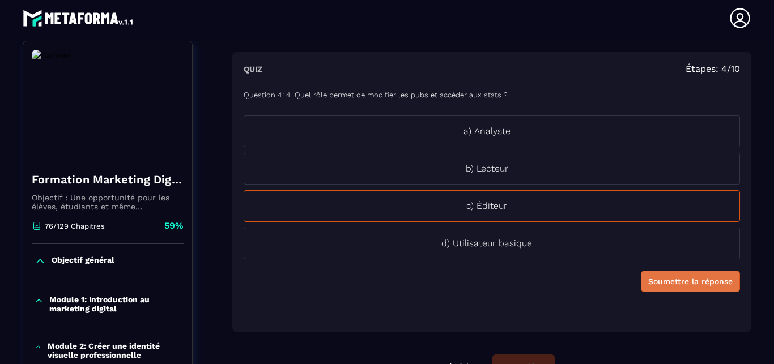
click at [684, 278] on div "Soumettre la réponse" at bounding box center [690, 281] width 84 height 11
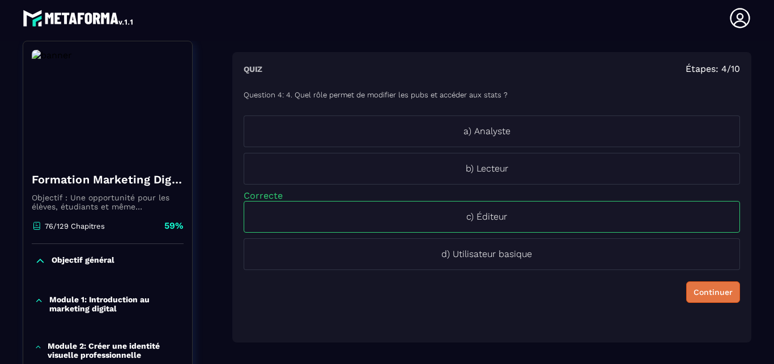
click at [684, 278] on div "Question 4: 4. Quel rôle permet de modifier les pubs et accéder aux stats ? a) …" at bounding box center [492, 206] width 497 height 252
click at [686, 284] on button "Continuer" at bounding box center [713, 293] width 54 height 22
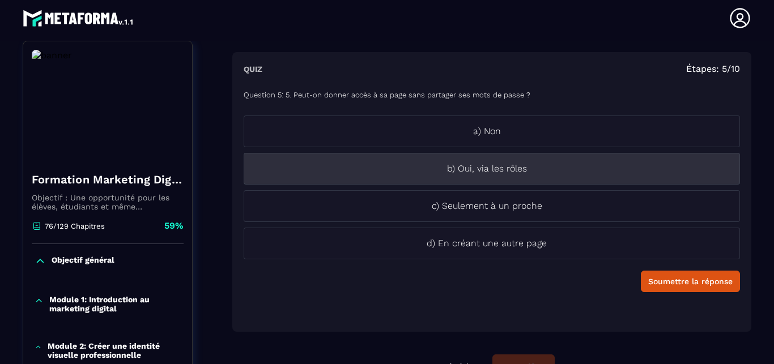
click at [523, 176] on li "b) Oui, via les rôles" at bounding box center [492, 169] width 497 height 32
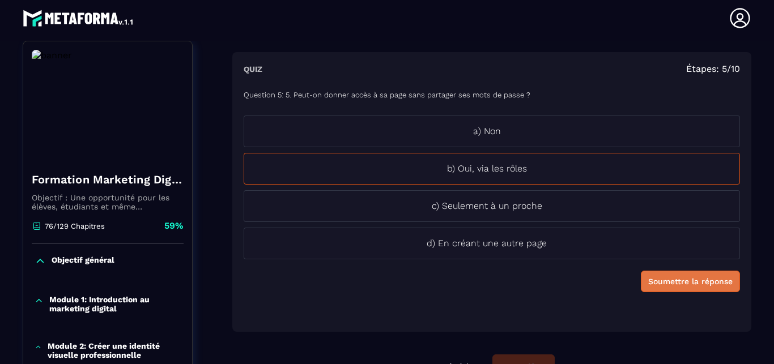
click at [692, 281] on div "Soumettre la réponse" at bounding box center [690, 281] width 84 height 11
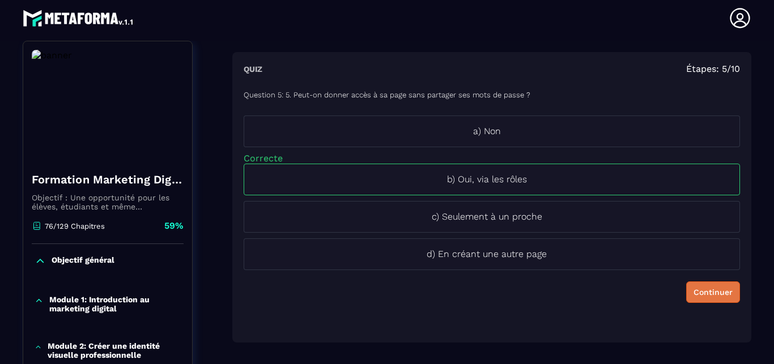
click at [694, 292] on div "Continuer" at bounding box center [713, 292] width 39 height 11
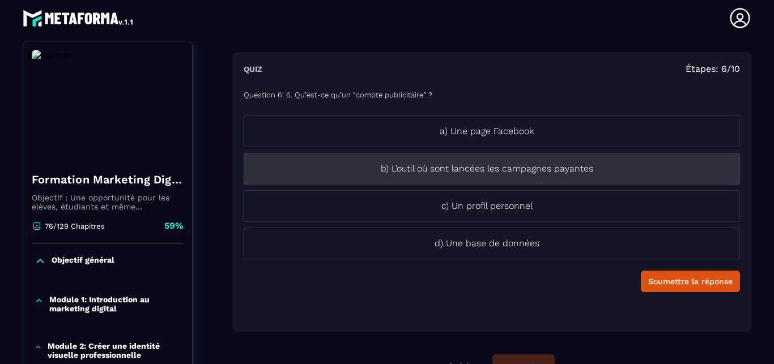
click at [584, 170] on p "b) L’outil où sont lancées les campagnes payantes" at bounding box center [486, 169] width 485 height 14
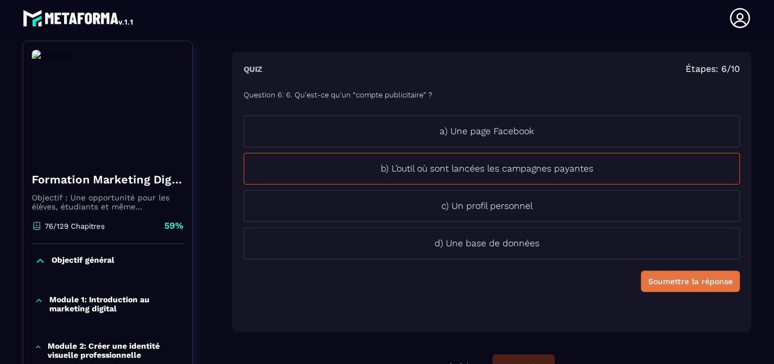
click at [670, 282] on div "Soumettre la réponse" at bounding box center [690, 281] width 84 height 11
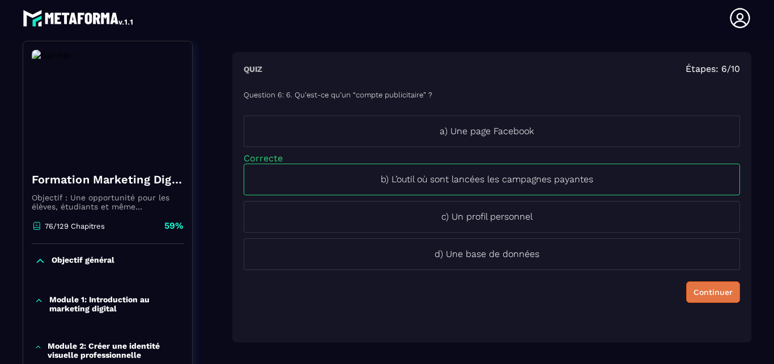
click at [696, 299] on button "Continuer" at bounding box center [713, 293] width 54 height 22
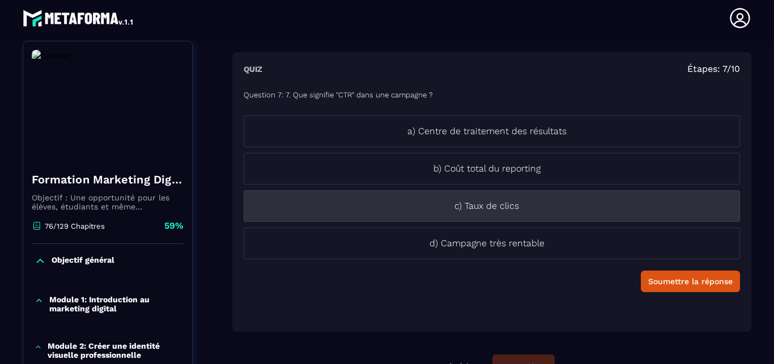
click at [574, 204] on p "c) Taux de clics" at bounding box center [486, 207] width 485 height 14
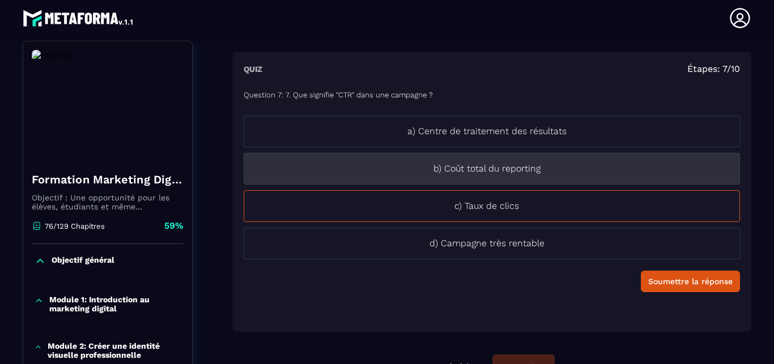
click at [491, 177] on li "b) Coût total du reporting" at bounding box center [492, 169] width 497 height 32
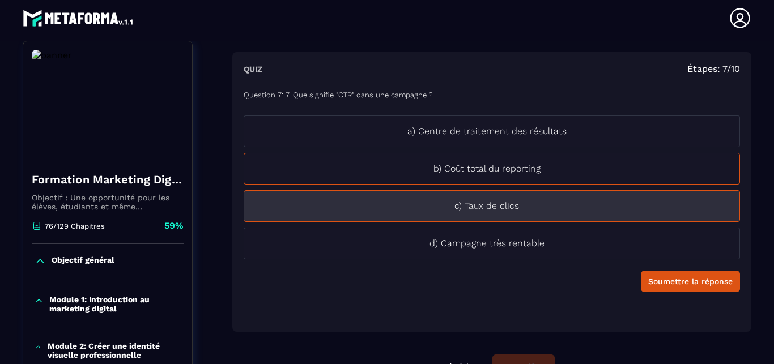
click at [503, 198] on li "c) Taux de clics" at bounding box center [492, 206] width 497 height 32
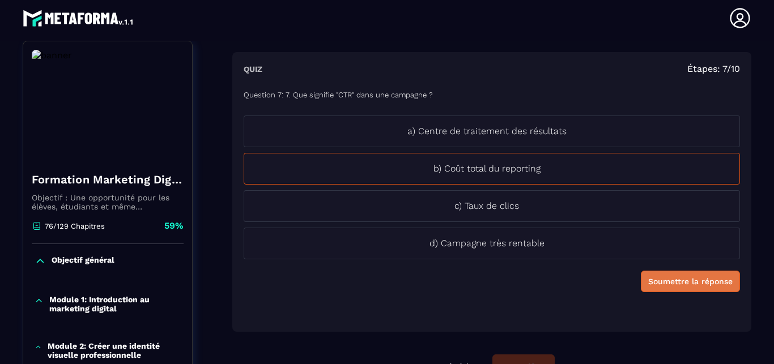
click at [659, 279] on div "Soumettre la réponse" at bounding box center [690, 281] width 84 height 11
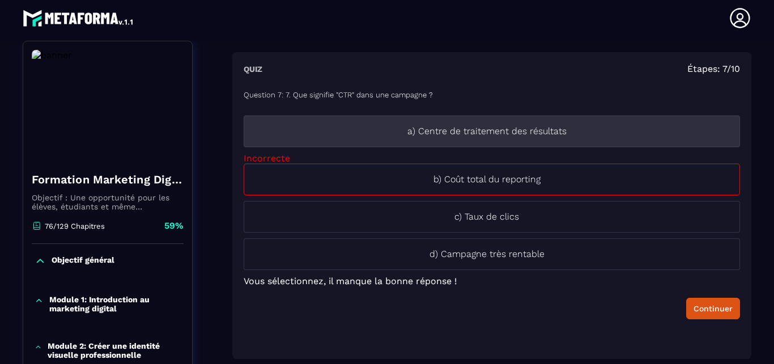
click at [545, 137] on p "a) Centre de traitement des résultats" at bounding box center [486, 132] width 485 height 14
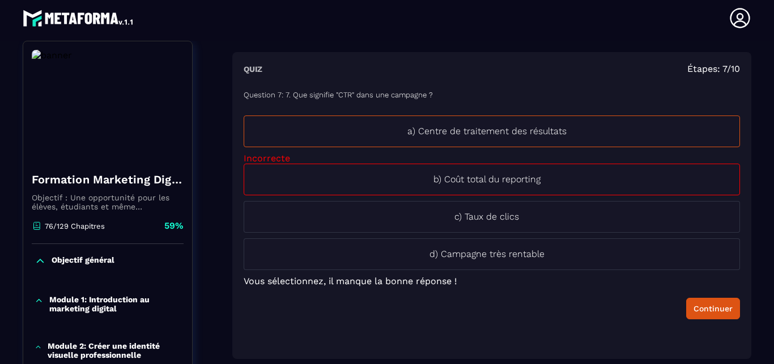
click at [545, 196] on ul "a) Centre de traitement des résultats Incorrecte b) Coût total du reporting c) …" at bounding box center [492, 201] width 497 height 171
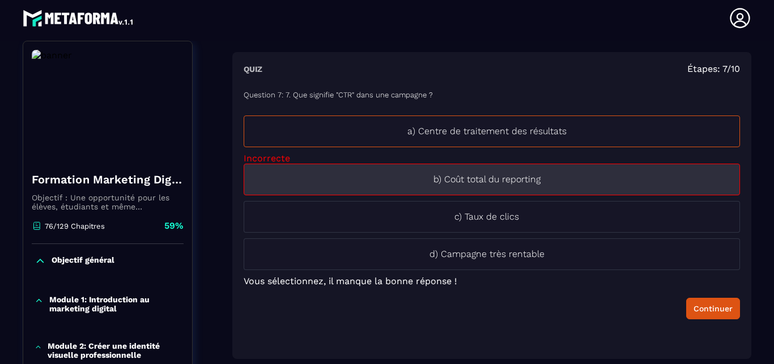
click at [546, 188] on li "b) Coût total du reporting" at bounding box center [492, 180] width 497 height 32
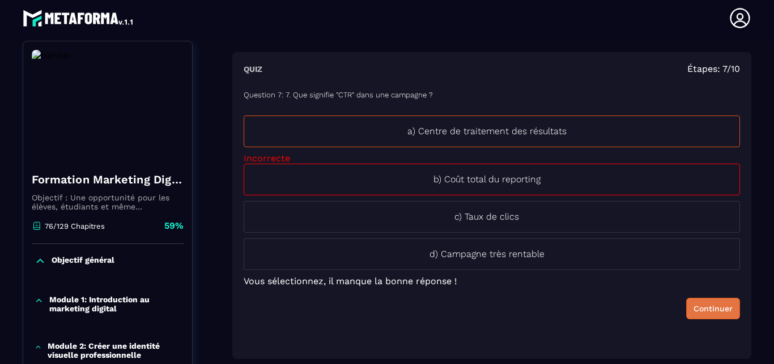
click at [694, 304] on div "Continuer" at bounding box center [713, 308] width 39 height 11
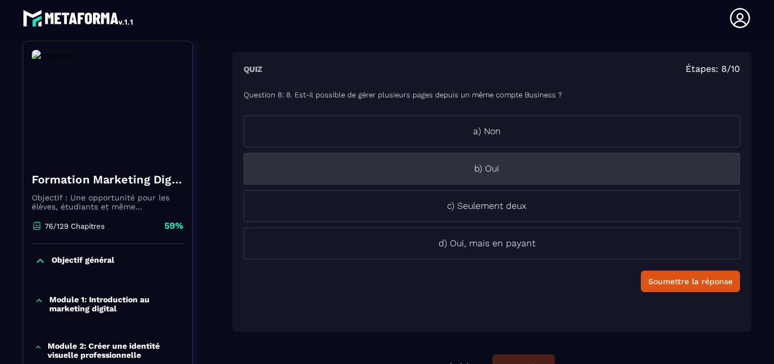
click at [490, 175] on p "b) Oui" at bounding box center [486, 169] width 485 height 14
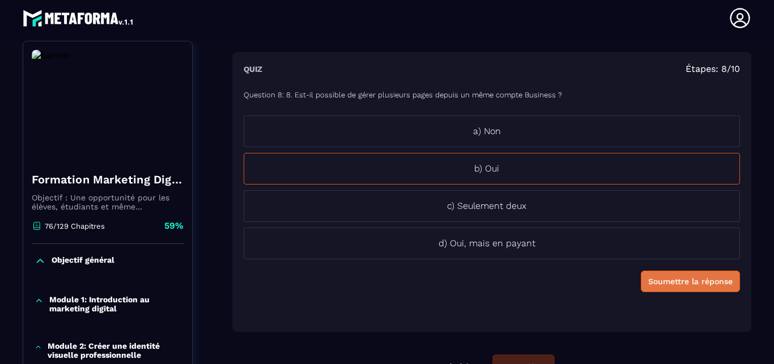
click at [655, 288] on button "Soumettre la réponse" at bounding box center [690, 282] width 99 height 22
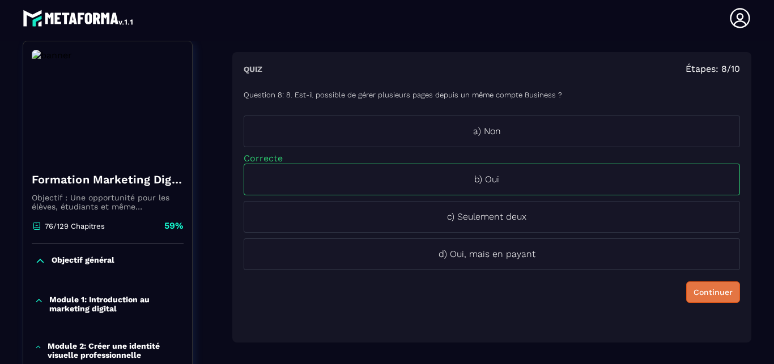
click at [705, 286] on button "Continuer" at bounding box center [713, 293] width 54 height 22
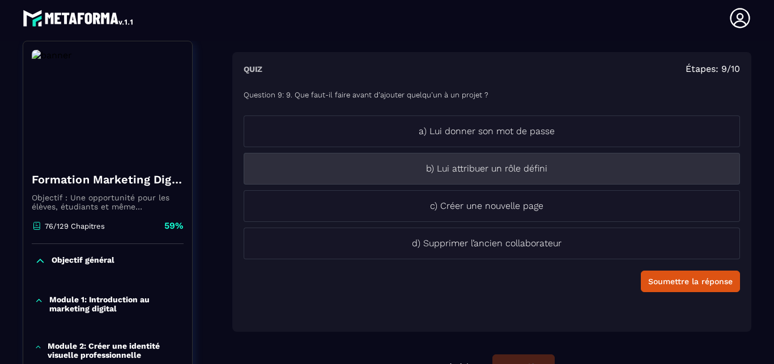
click at [516, 173] on p "b) Lui attribuer un rôle défini" at bounding box center [486, 169] width 485 height 14
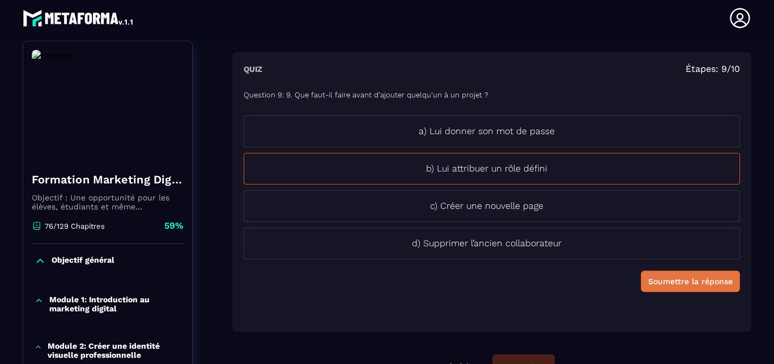
click at [650, 274] on button "Soumettre la réponse" at bounding box center [690, 282] width 99 height 22
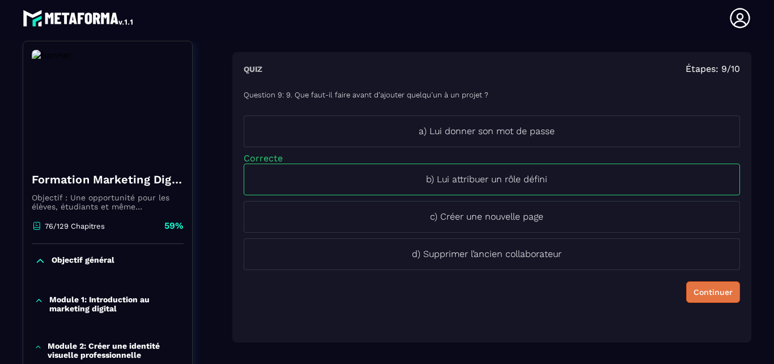
click at [694, 293] on div "Continuer" at bounding box center [713, 292] width 39 height 11
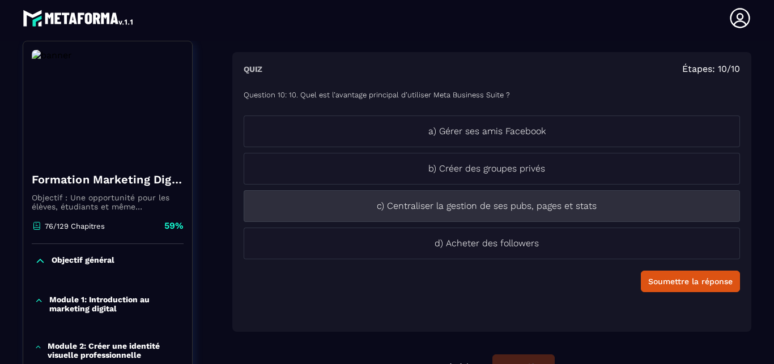
click at [506, 214] on li "c) Centraliser la gestion de ses pubs, pages et stats" at bounding box center [492, 206] width 497 height 32
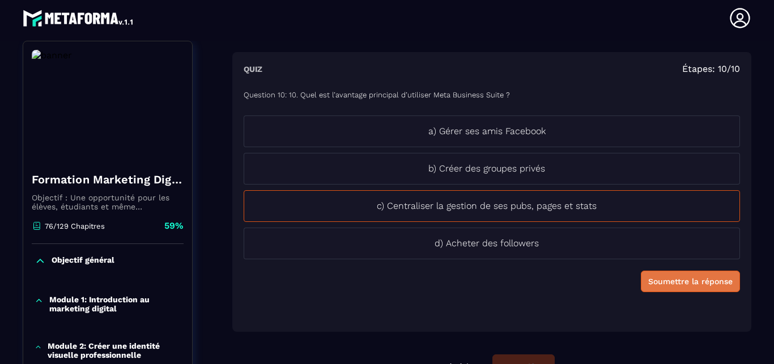
click at [655, 282] on div "Soumettre la réponse" at bounding box center [690, 281] width 84 height 11
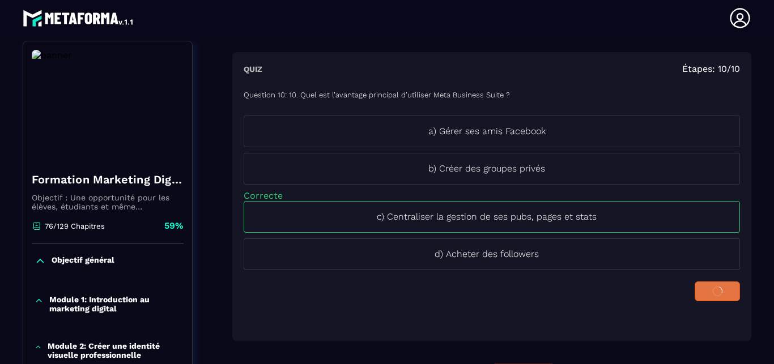
click at [702, 290] on div at bounding box center [717, 292] width 31 height 10
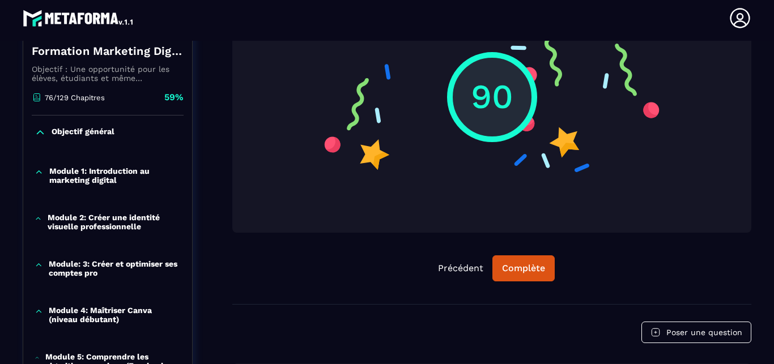
scroll to position [247, 0]
click at [525, 261] on button "Complète" at bounding box center [524, 268] width 62 height 26
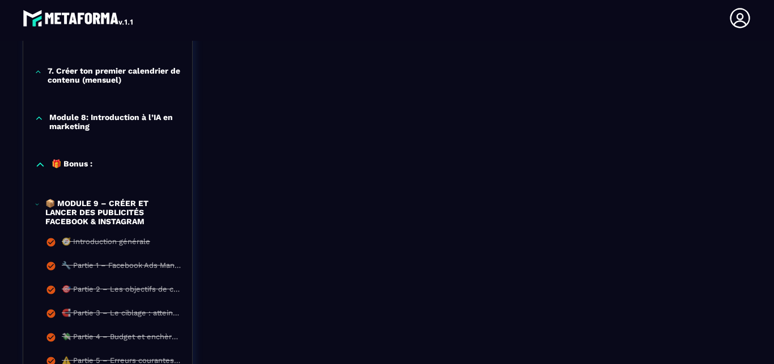
scroll to position [764, 0]
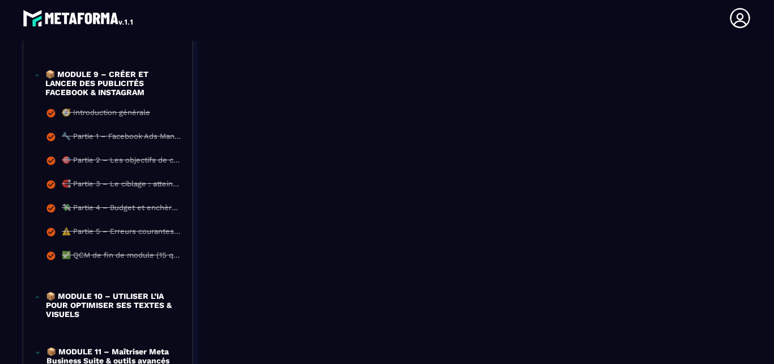
click at [110, 88] on p "📦 MODULE 9 – CRÉER ET LANCER DES PUBLICITÉS FACEBOOK & INSTAGRAM" at bounding box center [112, 83] width 135 height 27
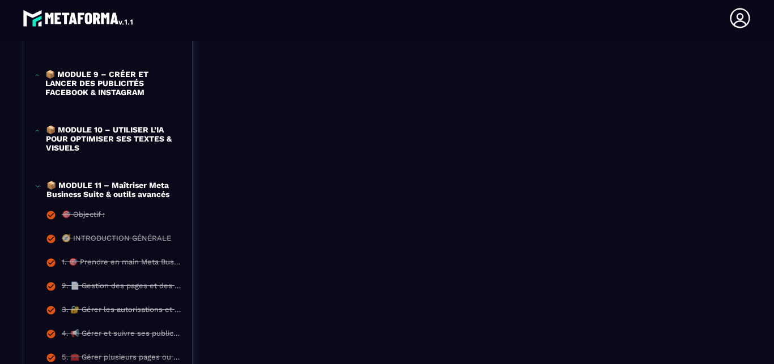
click at [158, 197] on p "📦 MODULE 11 – Maîtriser Meta Business Suite & outils avancés" at bounding box center [113, 190] width 134 height 18
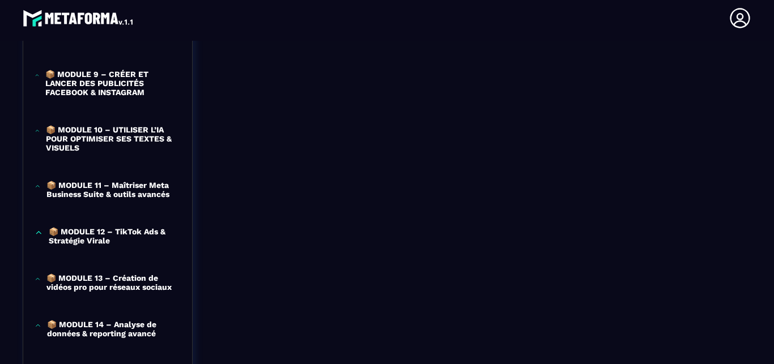
click at [124, 241] on p "📦 MODULE 12 – TikTok Ads & Stratégie Virale" at bounding box center [115, 236] width 132 height 18
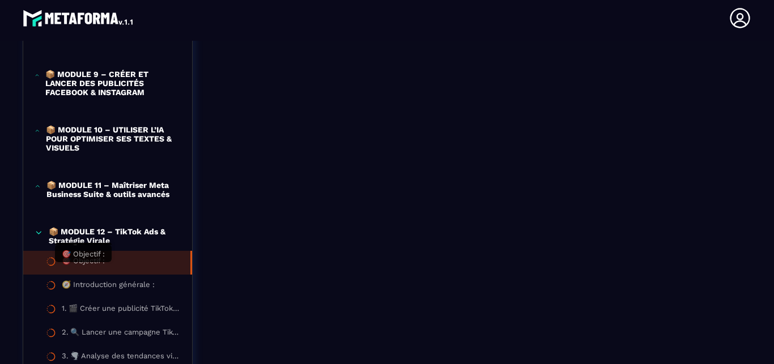
click at [100, 269] on div "🎯 Objectif :" at bounding box center [83, 263] width 43 height 12
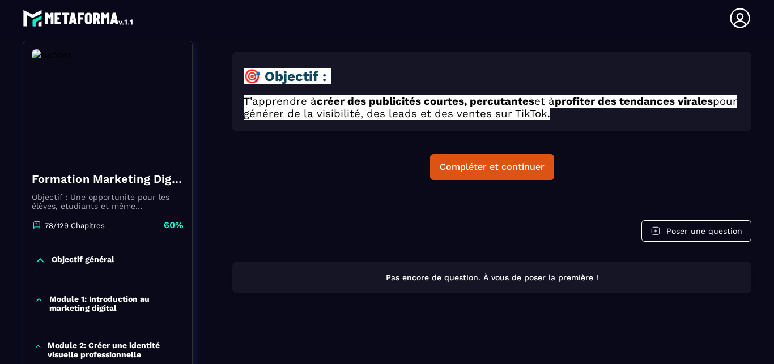
scroll to position [118, 0]
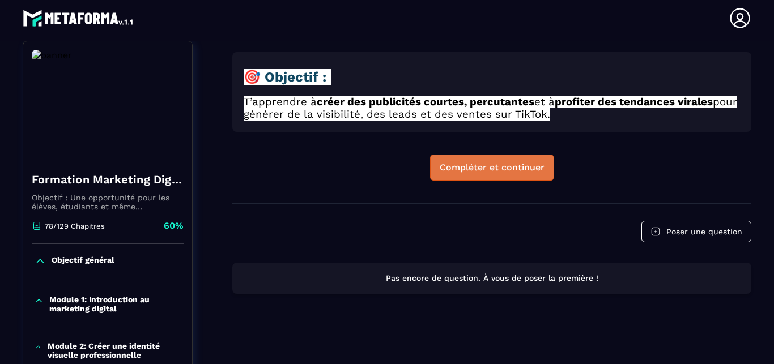
click at [455, 164] on div "Compléter et continuer" at bounding box center [492, 167] width 105 height 11
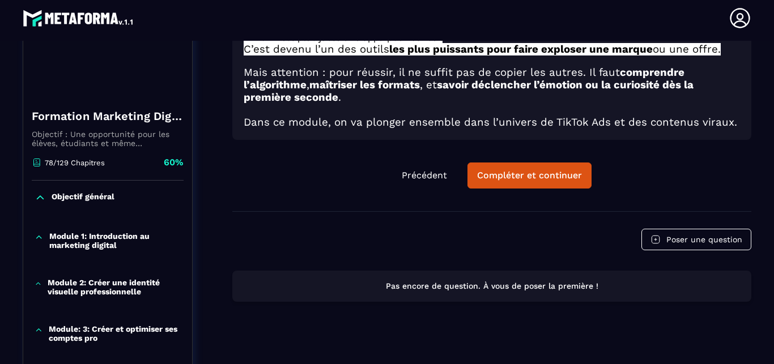
scroll to position [183, 0]
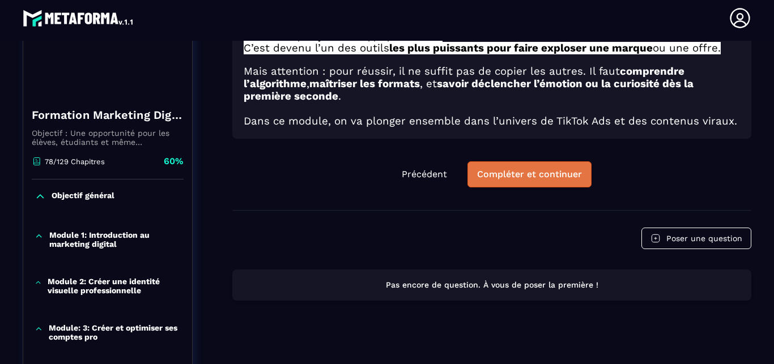
click at [521, 176] on div "Compléter et continuer" at bounding box center [529, 174] width 105 height 11
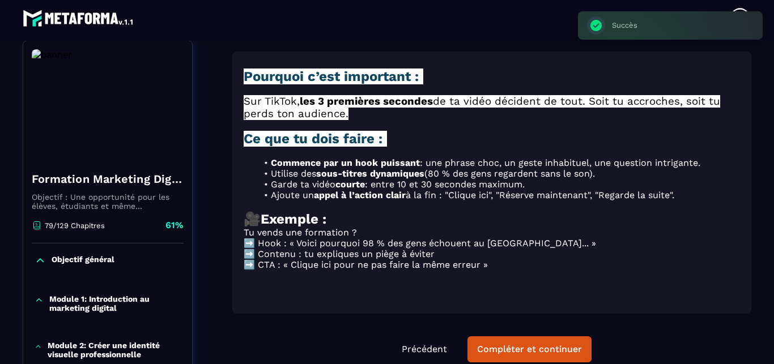
scroll to position [118, 0]
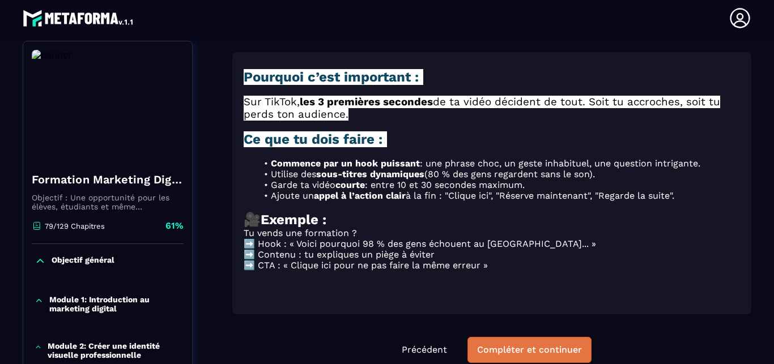
click at [529, 345] on div "Compléter et continuer" at bounding box center [529, 350] width 105 height 11
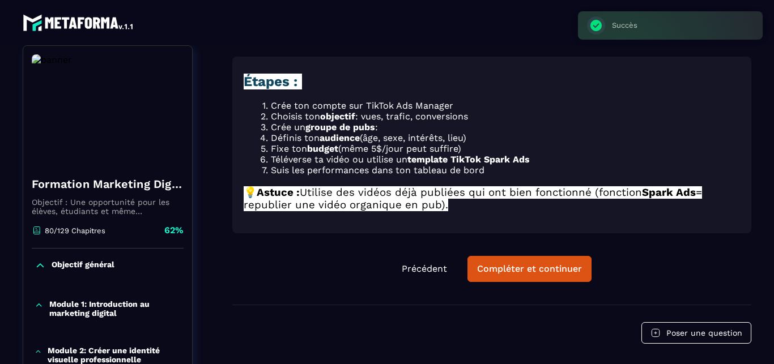
scroll to position [5, 0]
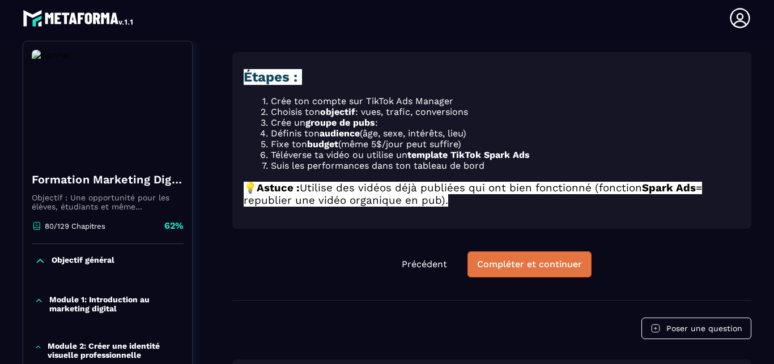
click at [538, 259] on div "Compléter et continuer" at bounding box center [529, 264] width 105 height 11
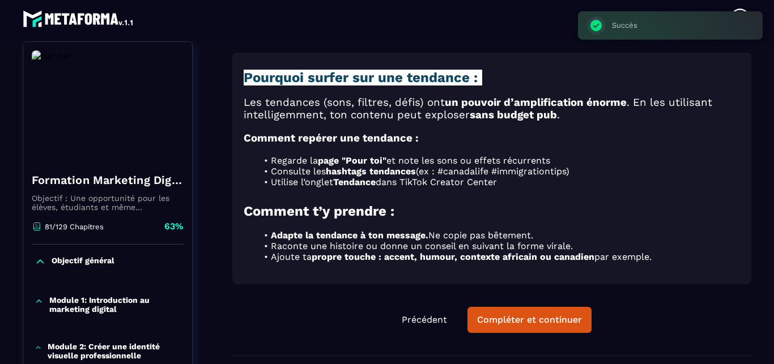
scroll to position [5, 0]
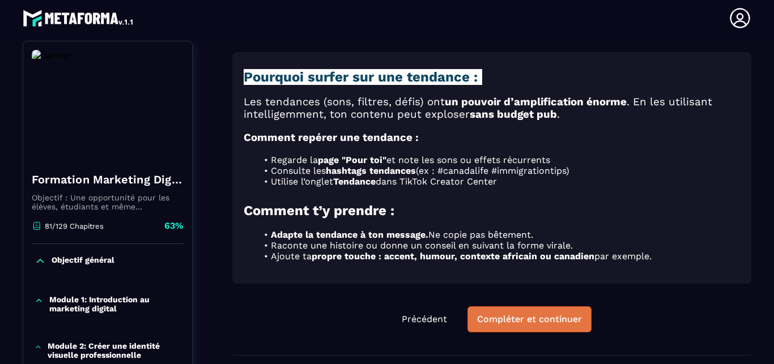
click at [501, 314] on div "Compléter et continuer" at bounding box center [529, 319] width 105 height 11
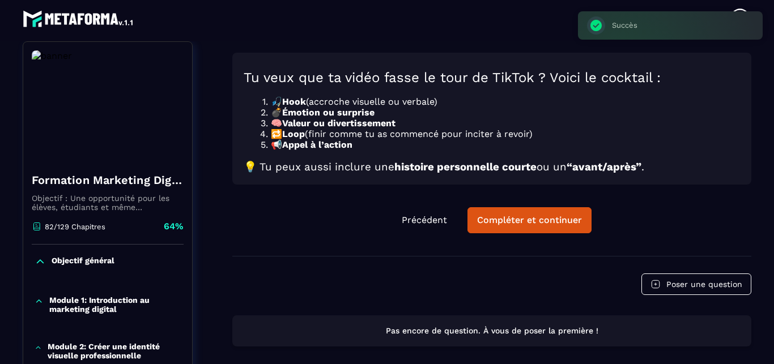
scroll to position [5, 0]
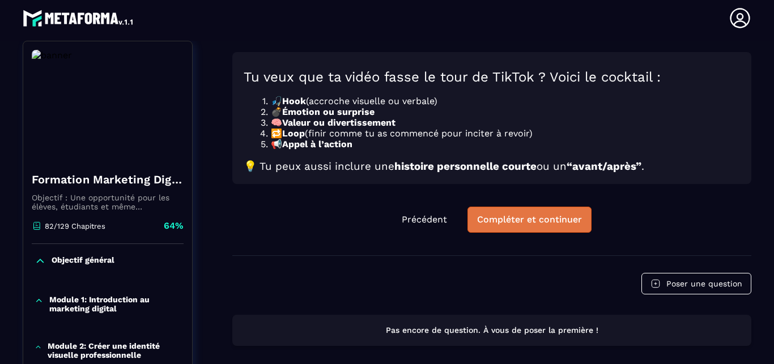
click at [556, 219] on div "Compléter et continuer" at bounding box center [529, 219] width 105 height 11
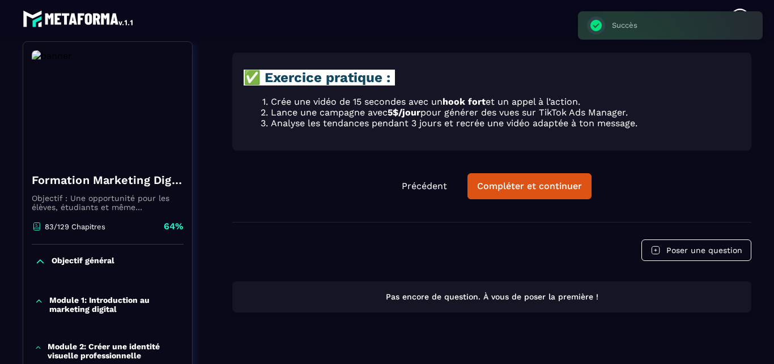
scroll to position [5, 0]
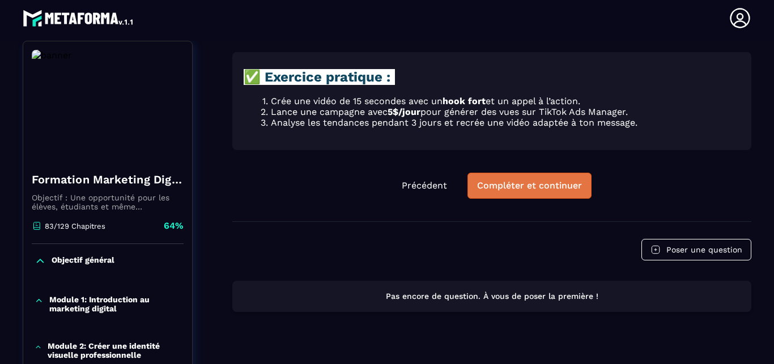
click at [528, 180] on div "Compléter et continuer" at bounding box center [529, 185] width 105 height 11
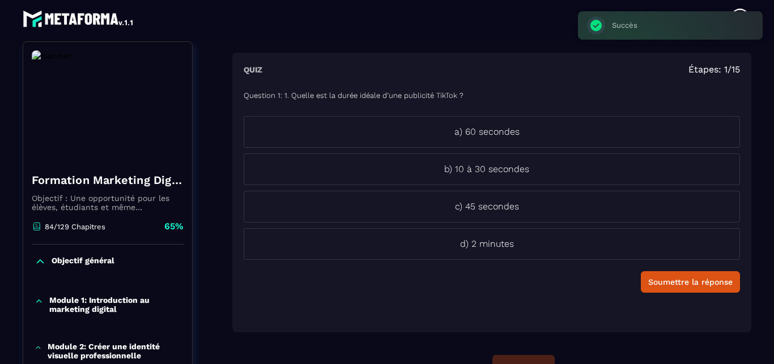
scroll to position [5, 0]
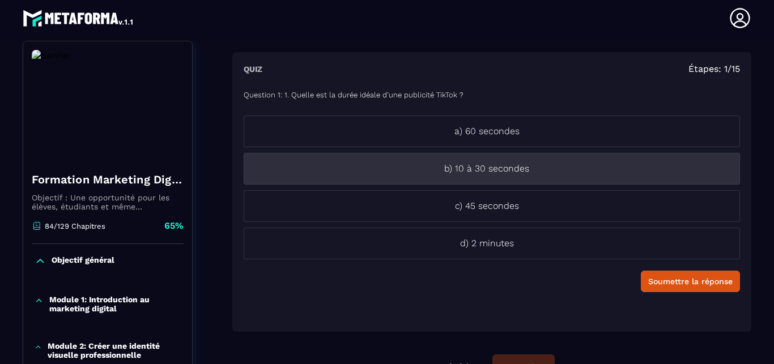
click at [480, 172] on p "b) 10 à 30 secondes" at bounding box center [486, 169] width 485 height 14
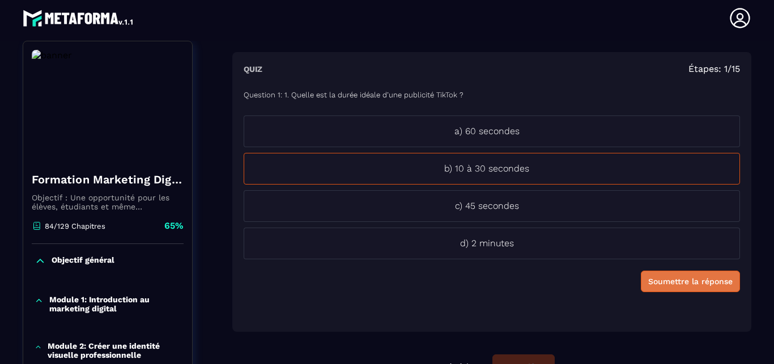
click at [650, 286] on div "Soumettre la réponse" at bounding box center [690, 281] width 84 height 11
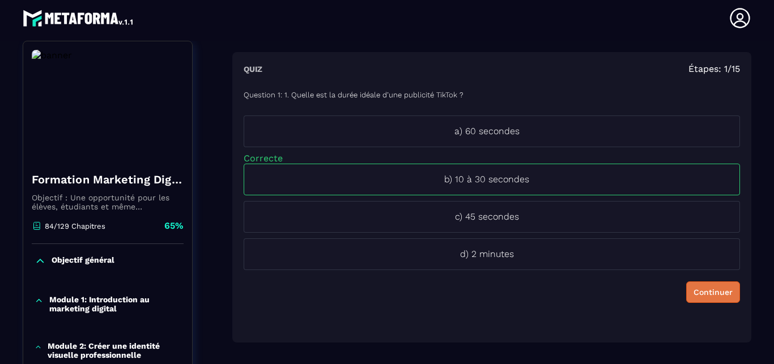
click at [703, 299] on button "Continuer" at bounding box center [713, 293] width 54 height 22
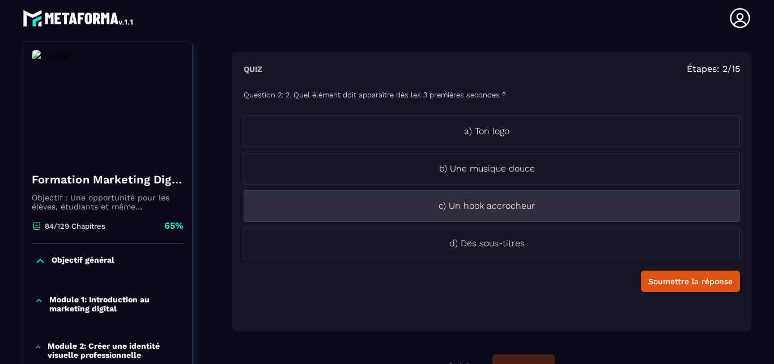
click at [510, 212] on p "c) Un hook accrocheur" at bounding box center [486, 207] width 485 height 14
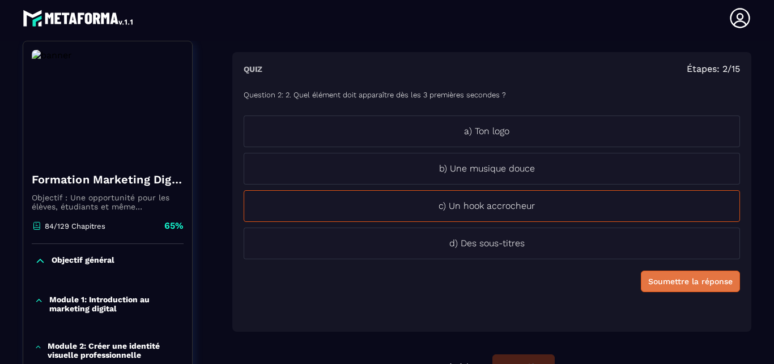
click at [663, 281] on div "Soumettre la réponse" at bounding box center [690, 281] width 84 height 11
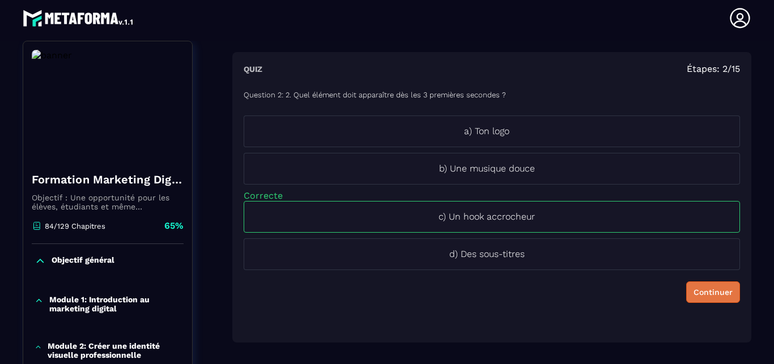
click at [694, 289] on div "Continuer" at bounding box center [713, 292] width 39 height 11
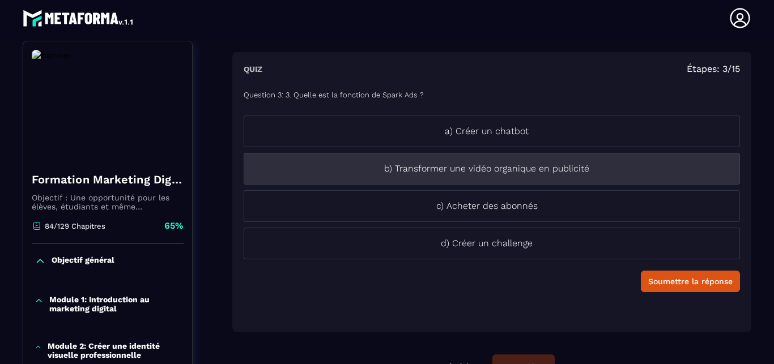
click at [552, 172] on p "b) Transformer une vidéo organique en publicité" at bounding box center [486, 169] width 485 height 14
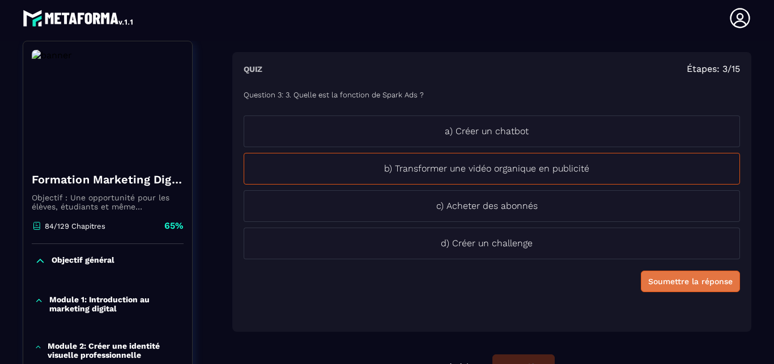
click at [697, 283] on div "Soumettre la réponse" at bounding box center [690, 281] width 84 height 11
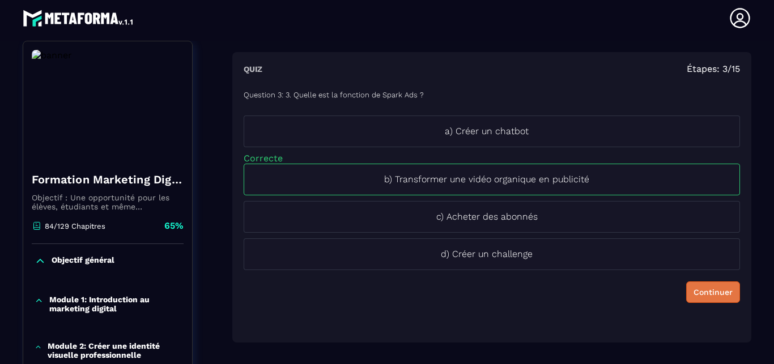
click at [694, 290] on div "Continuer" at bounding box center [713, 292] width 39 height 11
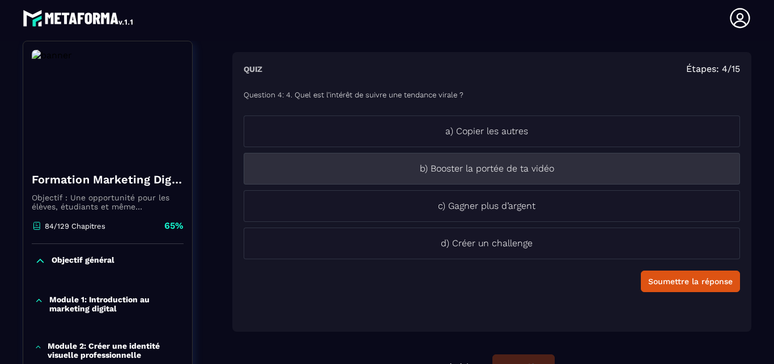
click at [504, 178] on li "b) Booster la portée de ta vidéo" at bounding box center [492, 169] width 497 height 32
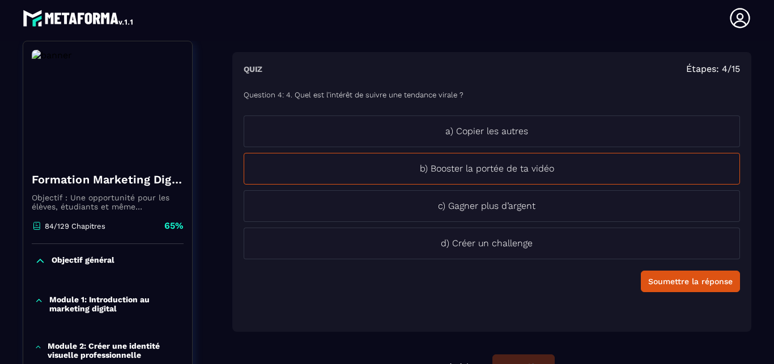
drag, startPoint x: 677, startPoint y: 290, endPoint x: 680, endPoint y: 281, distance: 9.7
click at [678, 288] on button "Soumettre la réponse" at bounding box center [690, 282] width 99 height 22
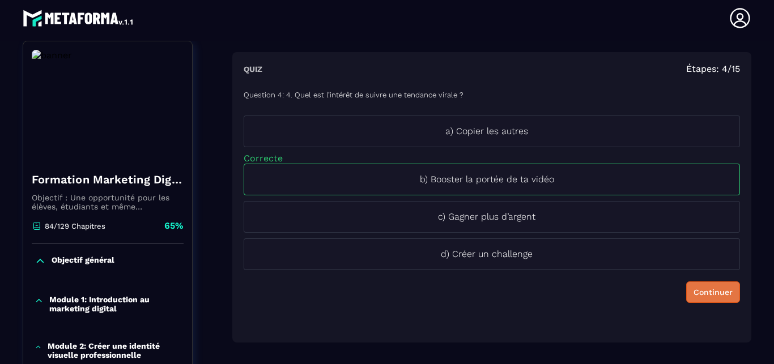
click at [694, 289] on div "Continuer" at bounding box center [713, 292] width 39 height 11
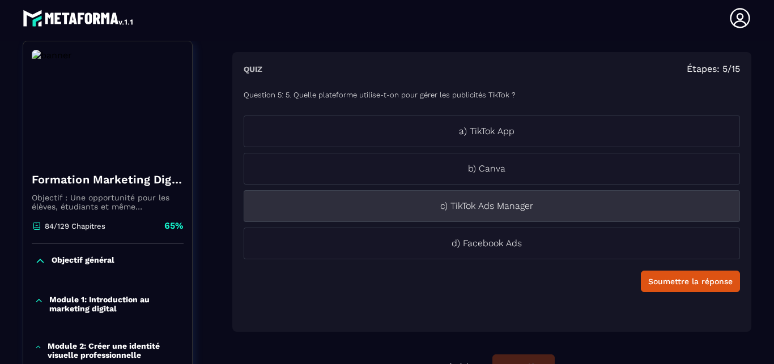
click at [494, 213] on p "c) TikTok Ads Manager" at bounding box center [486, 207] width 485 height 14
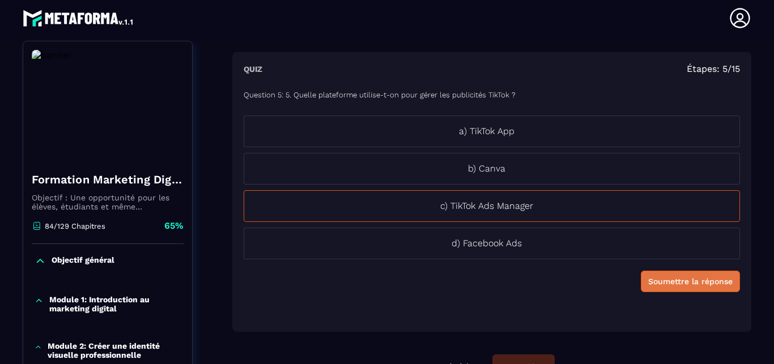
click at [675, 282] on div "Soumettre la réponse" at bounding box center [690, 281] width 84 height 11
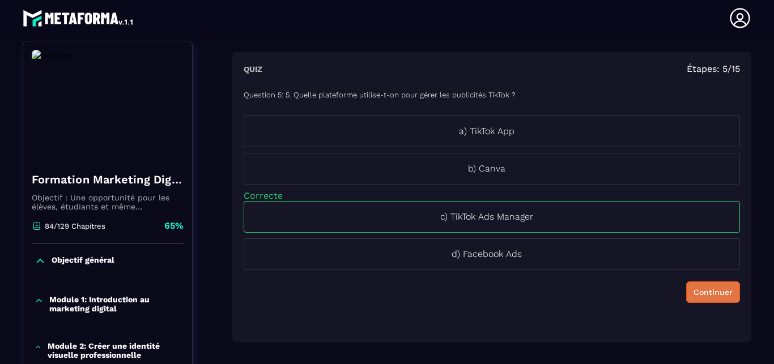
click at [702, 288] on div "Continuer" at bounding box center [713, 292] width 39 height 11
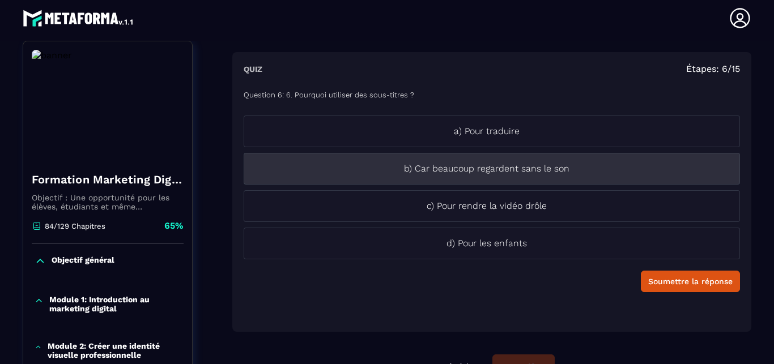
click at [611, 183] on li "b) Car beaucoup regardent sans le son" at bounding box center [492, 169] width 497 height 32
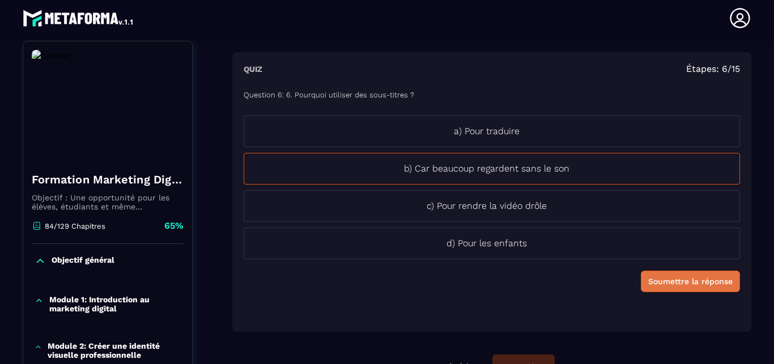
click at [669, 286] on div "Soumettre la réponse" at bounding box center [690, 281] width 84 height 11
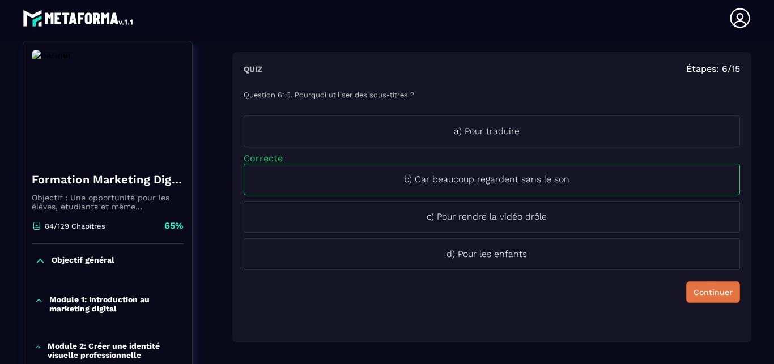
click at [694, 290] on div "Continuer" at bounding box center [713, 292] width 39 height 11
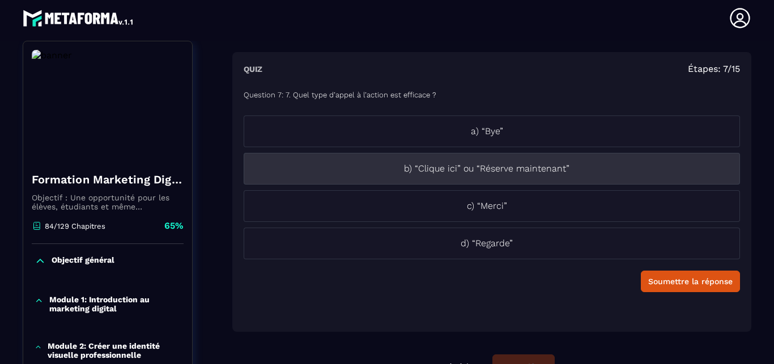
click at [560, 176] on li "b) “Clique ici” ou “Réserve maintenant”" at bounding box center [492, 169] width 497 height 32
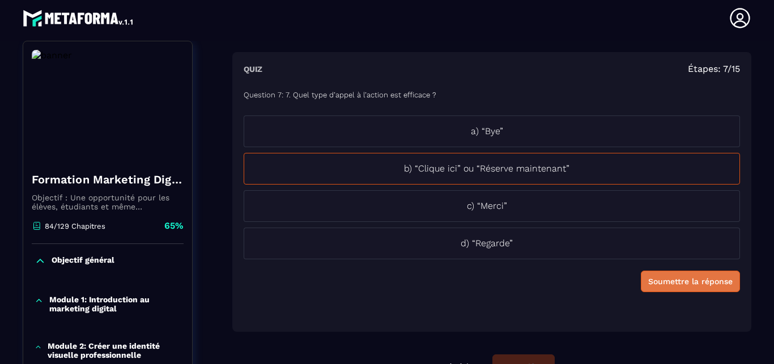
click at [657, 279] on div "Soumettre la réponse" at bounding box center [690, 281] width 84 height 11
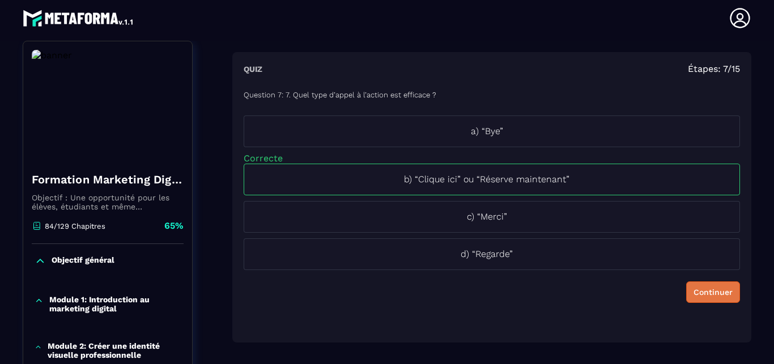
click at [686, 286] on button "Continuer" at bounding box center [713, 293] width 54 height 22
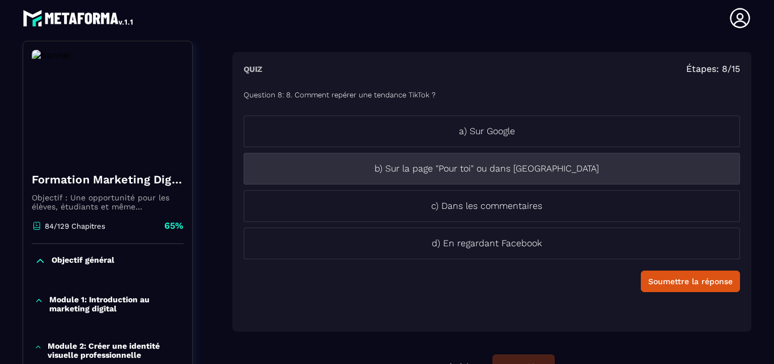
click at [512, 173] on p "b) Sur la page "Pour toi" ou dans [GEOGRAPHIC_DATA]" at bounding box center [486, 169] width 485 height 14
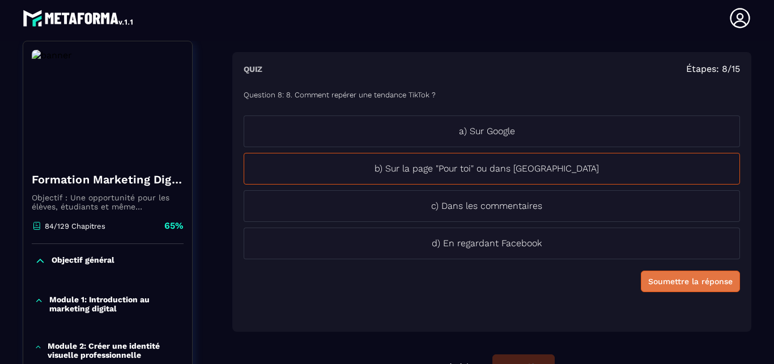
click at [667, 286] on div "Soumettre la réponse" at bounding box center [690, 281] width 84 height 11
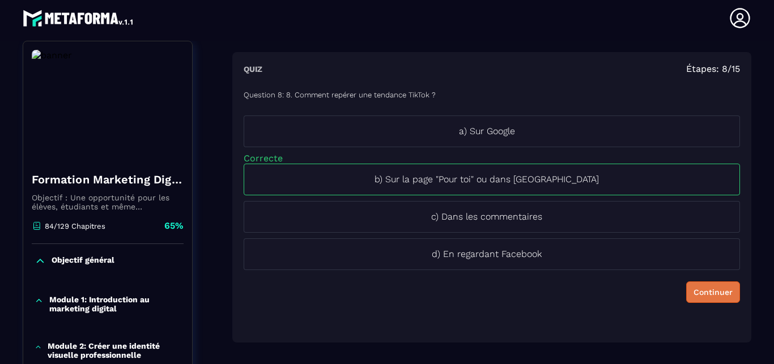
click at [698, 292] on div "Continuer" at bounding box center [713, 292] width 39 height 11
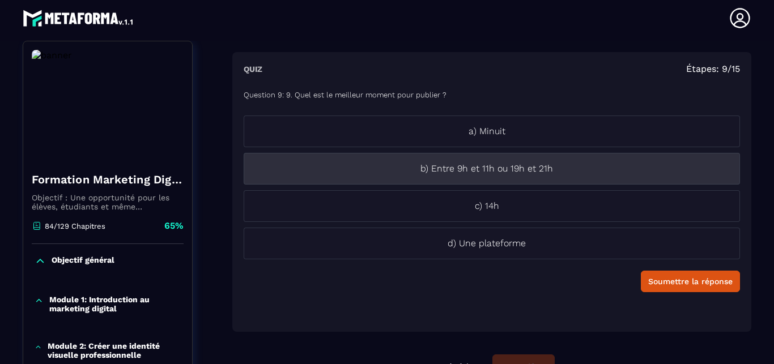
click at [492, 175] on p "b) Entre 9h et 11h ou 19h et 21h" at bounding box center [486, 169] width 485 height 14
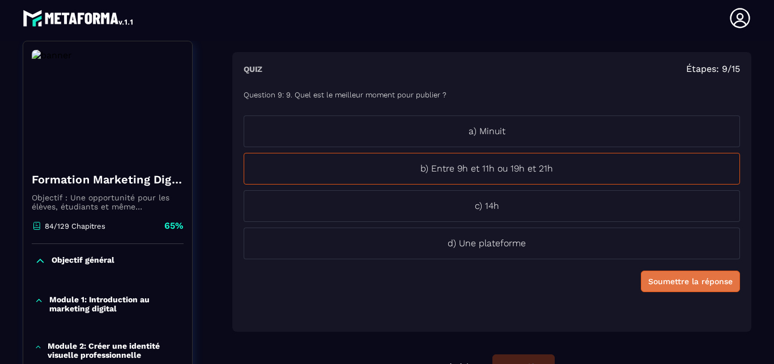
click at [669, 277] on div "Soumettre la réponse" at bounding box center [690, 281] width 84 height 11
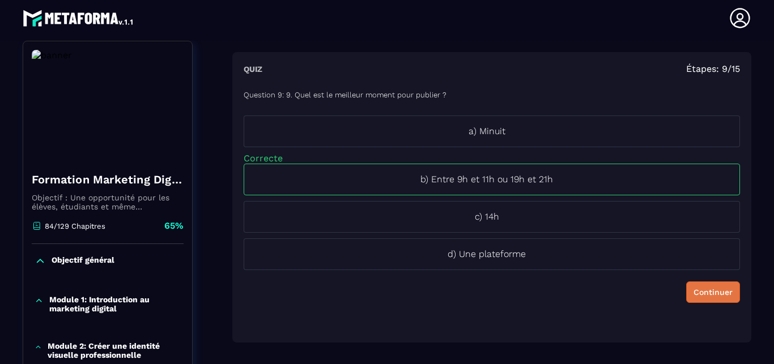
click at [703, 294] on div "Continuer" at bounding box center [713, 292] width 39 height 11
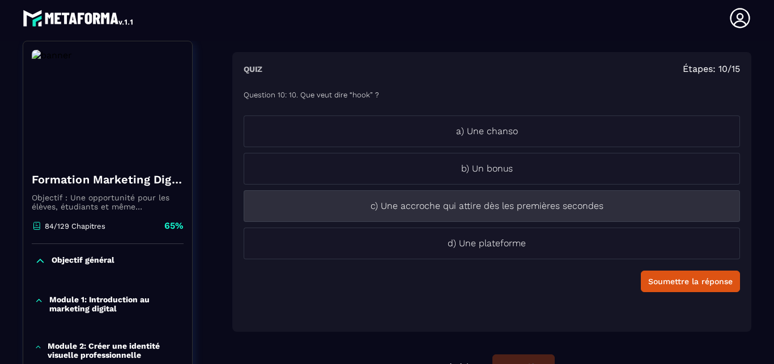
click at [496, 213] on li "c) Une accroche qui attire dès les premières secondes" at bounding box center [492, 206] width 497 height 32
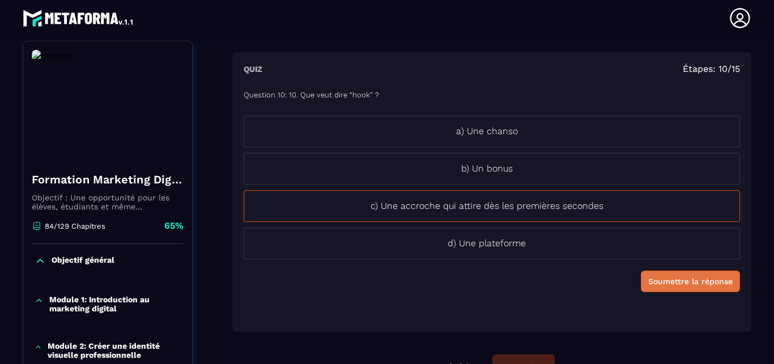
click at [697, 286] on div "Soumettre la réponse" at bounding box center [690, 281] width 84 height 11
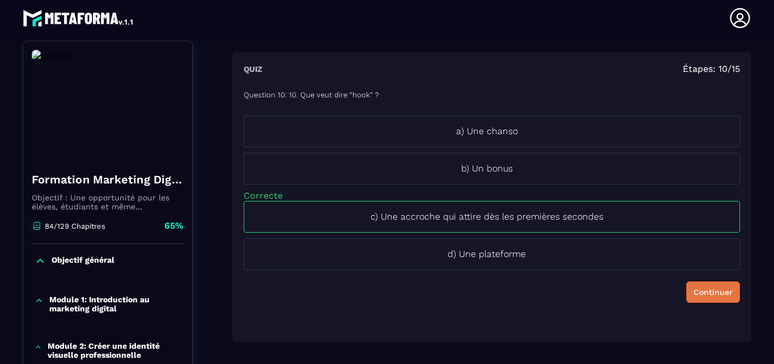
click at [697, 286] on button "Continuer" at bounding box center [713, 293] width 54 height 22
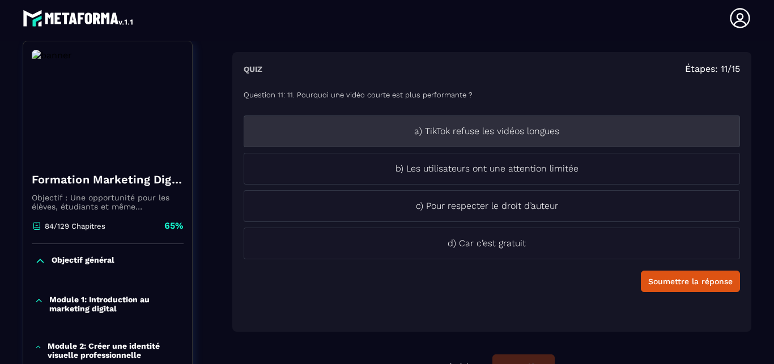
click at [499, 137] on p "a) TikTok refuse les vidéos longues" at bounding box center [486, 132] width 485 height 14
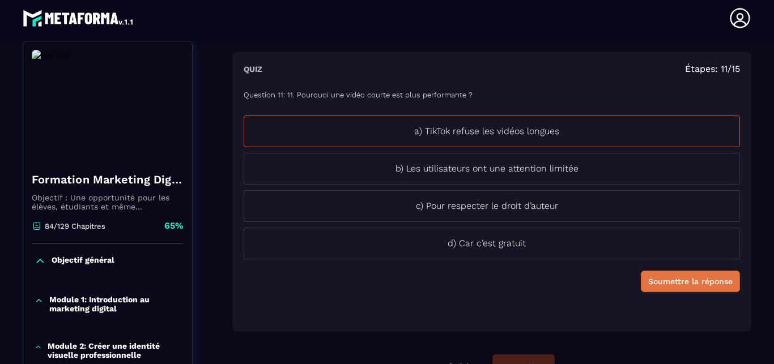
click at [693, 282] on div "Soumettre la réponse" at bounding box center [690, 281] width 84 height 11
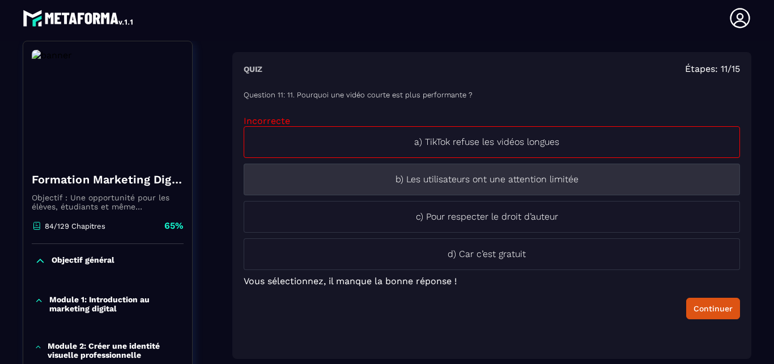
click at [511, 190] on li "b) Les utilisateurs ont une attention limitée" at bounding box center [492, 180] width 497 height 32
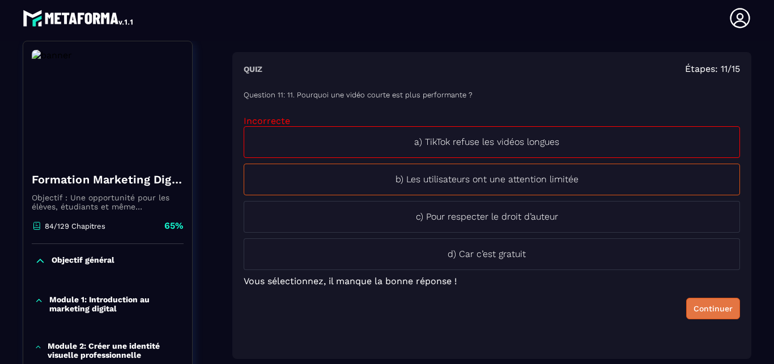
click at [705, 304] on div "Continuer" at bounding box center [713, 308] width 39 height 11
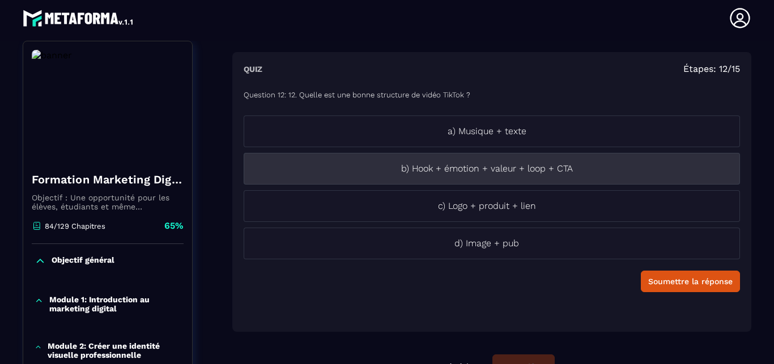
click at [627, 173] on p "b) Hook + émotion + valeur + loop + CTA" at bounding box center [486, 169] width 485 height 14
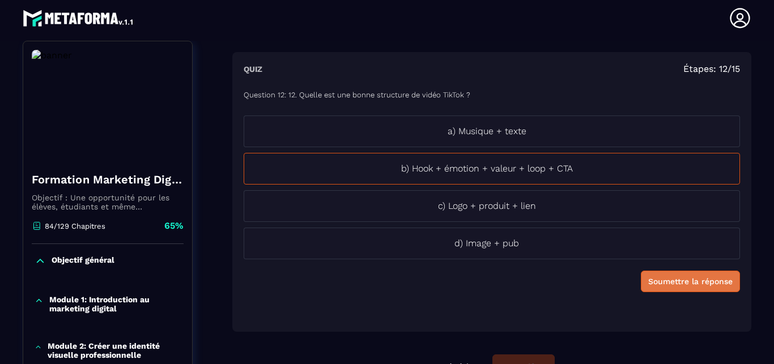
click at [665, 281] on div "Soumettre la réponse" at bounding box center [690, 281] width 84 height 11
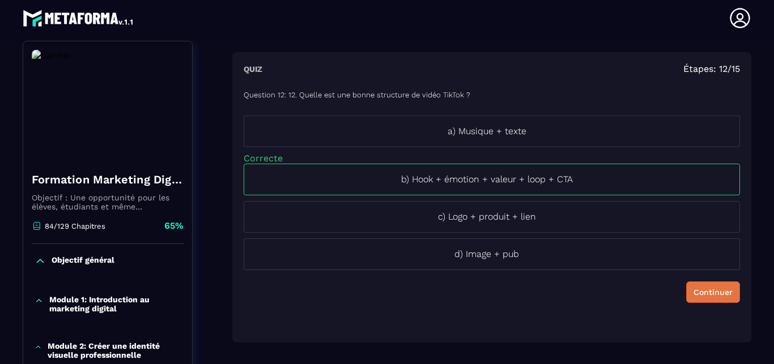
click at [714, 299] on button "Continuer" at bounding box center [713, 293] width 54 height 22
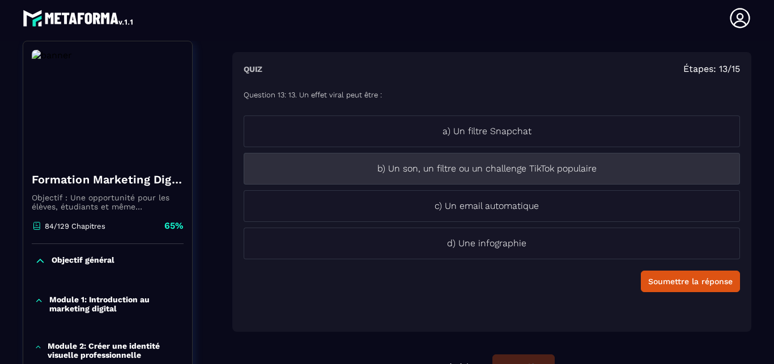
click at [592, 168] on p "b) Un son, un filtre ou un challenge TikTok populaire" at bounding box center [486, 169] width 485 height 14
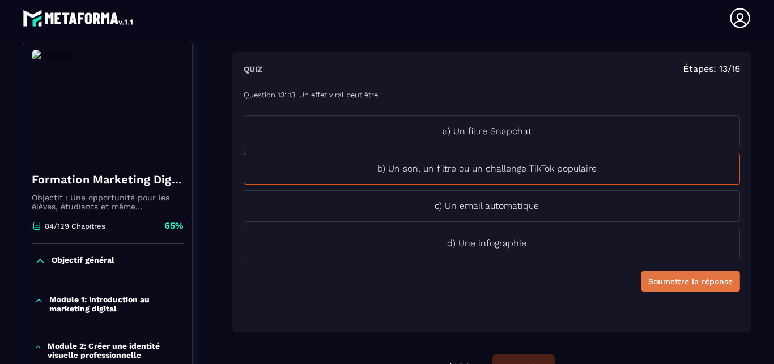
click at [699, 280] on div "Soumettre la réponse" at bounding box center [690, 281] width 84 height 11
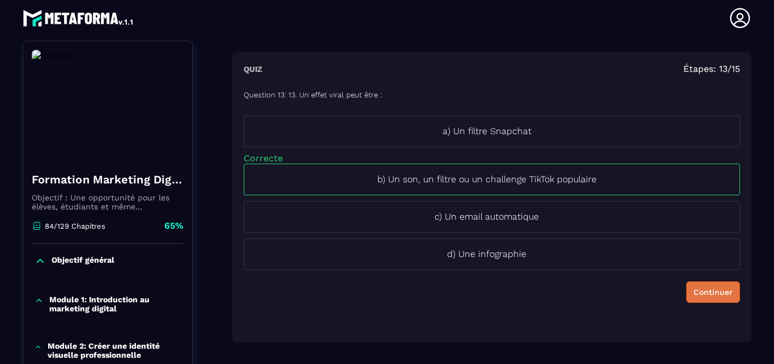
click at [694, 288] on div "Continuer" at bounding box center [713, 292] width 39 height 11
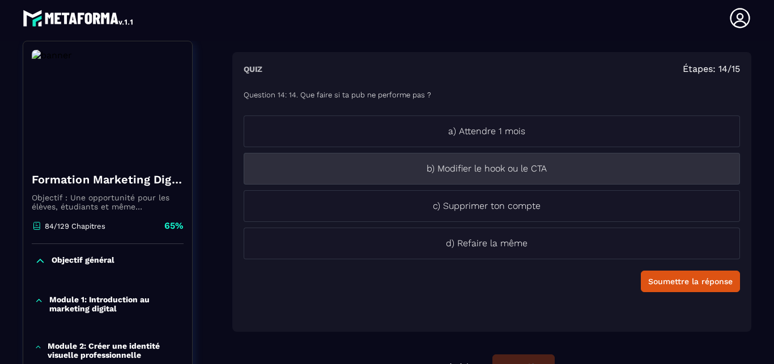
click at [557, 173] on p "b) Modifier le hook ou le CTA" at bounding box center [486, 169] width 485 height 14
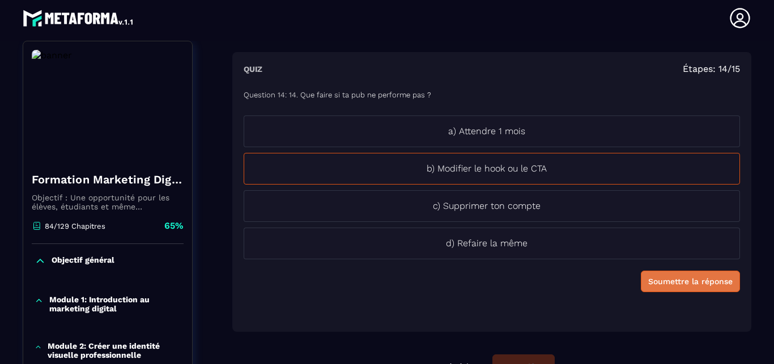
click at [685, 282] on div "Soumettre la réponse" at bounding box center [690, 281] width 84 height 11
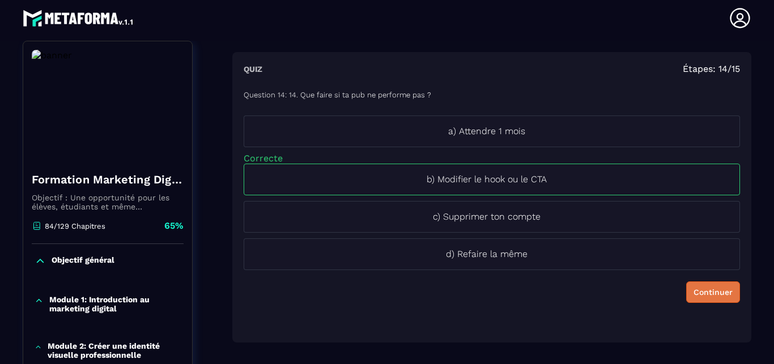
click at [694, 289] on div "Continuer" at bounding box center [713, 292] width 39 height 11
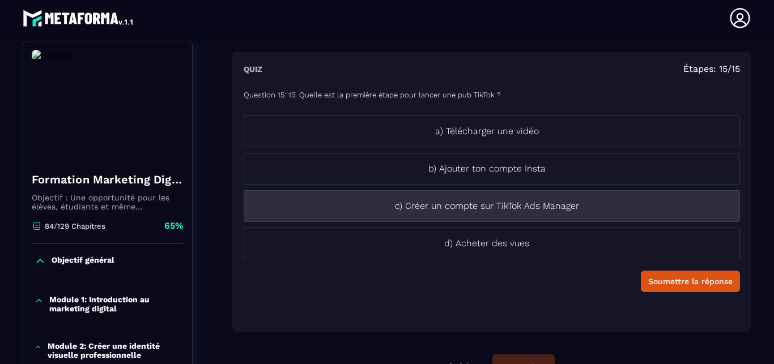
click at [571, 207] on p "c) Créer un compte sur TikTok Ads Manager" at bounding box center [486, 207] width 485 height 14
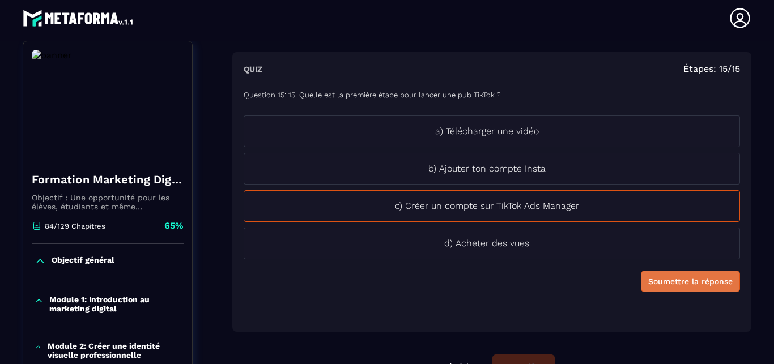
click at [672, 281] on div "Soumettre la réponse" at bounding box center [690, 281] width 84 height 11
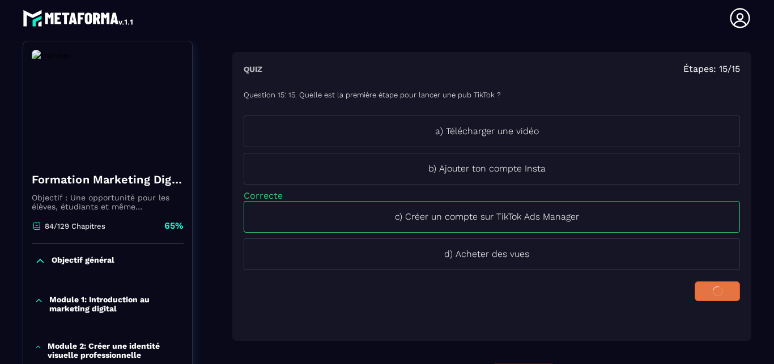
click at [713, 290] on icon at bounding box center [718, 292] width 10 height 10
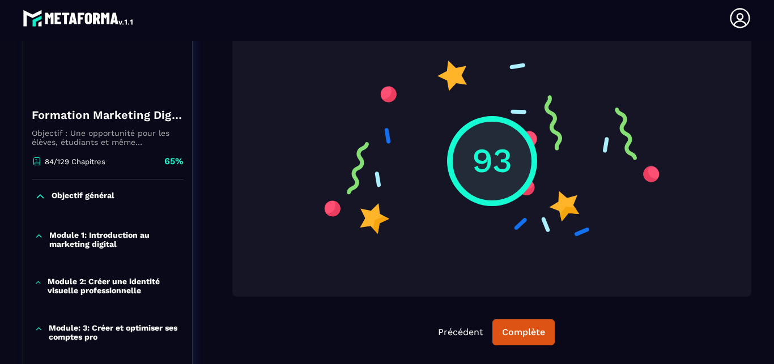
scroll to position [312, 0]
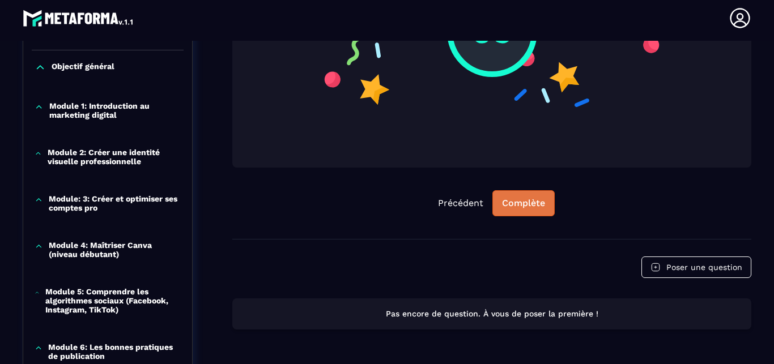
click at [533, 206] on div "Complète" at bounding box center [523, 203] width 43 height 11
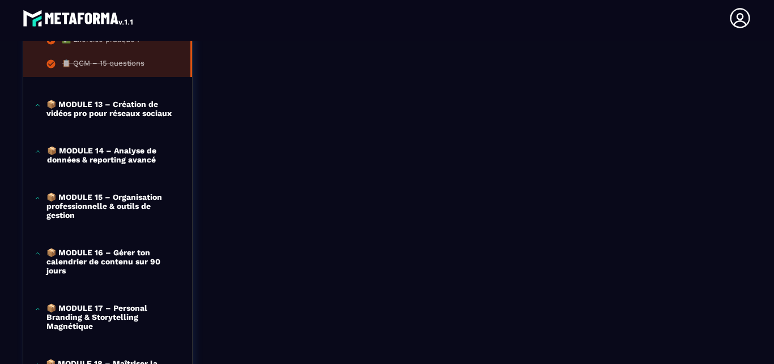
scroll to position [1007, 0]
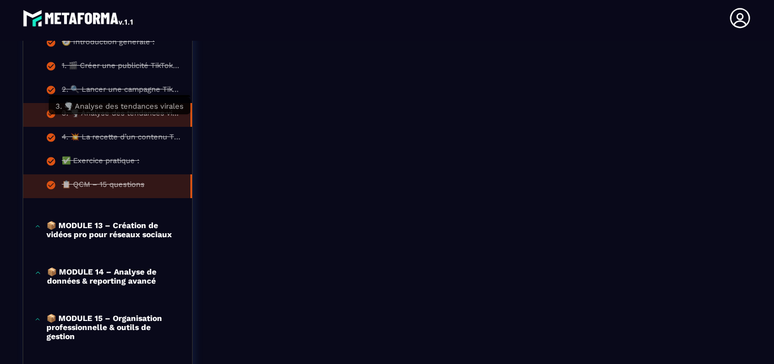
click at [97, 121] on div "3. 🌪️ Analyse des tendances virales" at bounding box center [120, 115] width 117 height 12
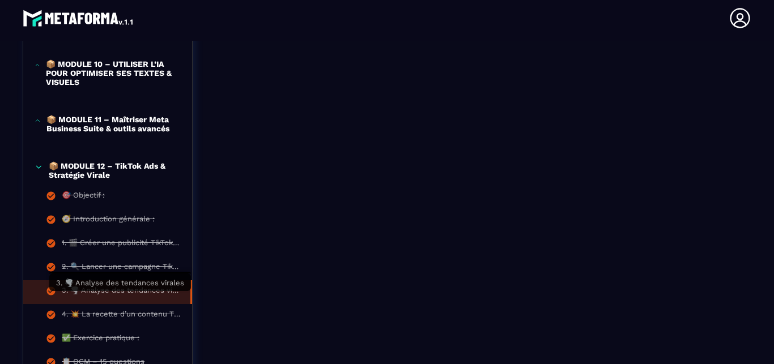
scroll to position [829, 0]
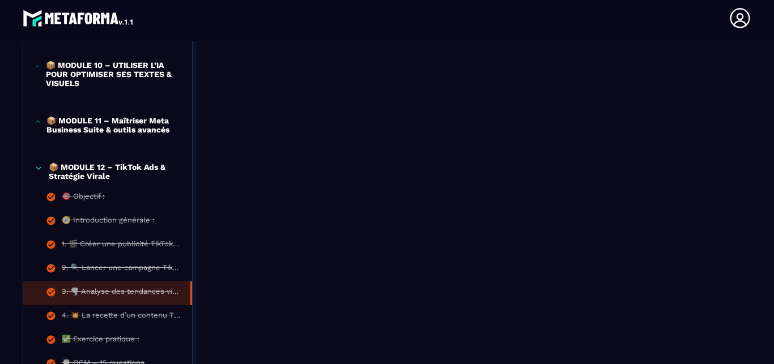
click at [109, 175] on p "📦 MODULE 12 – TikTok Ads & Stratégie Virale" at bounding box center [115, 172] width 132 height 18
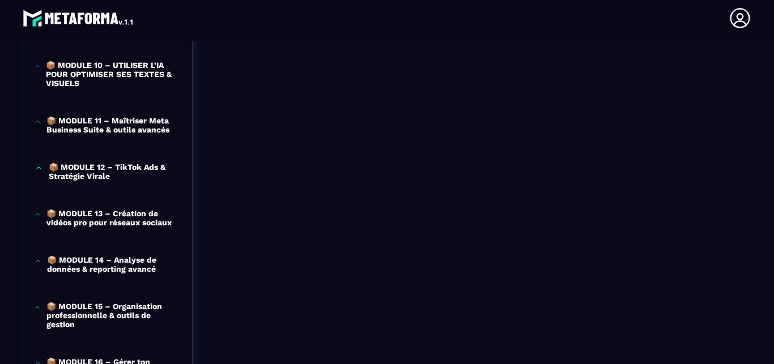
click at [90, 227] on p "📦 MODULE 13 – Création de vidéos pro pour réseaux sociaux" at bounding box center [113, 218] width 134 height 18
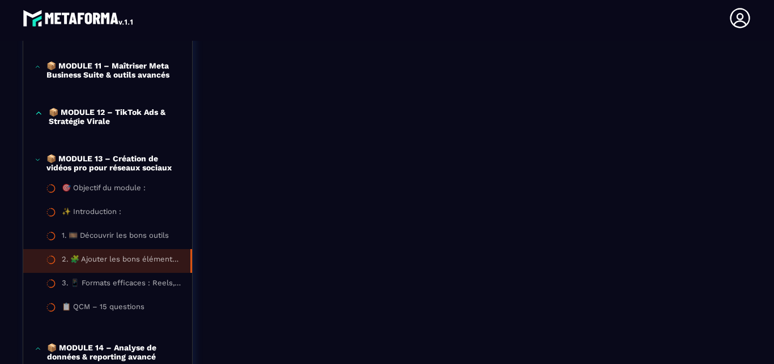
scroll to position [893, 0]
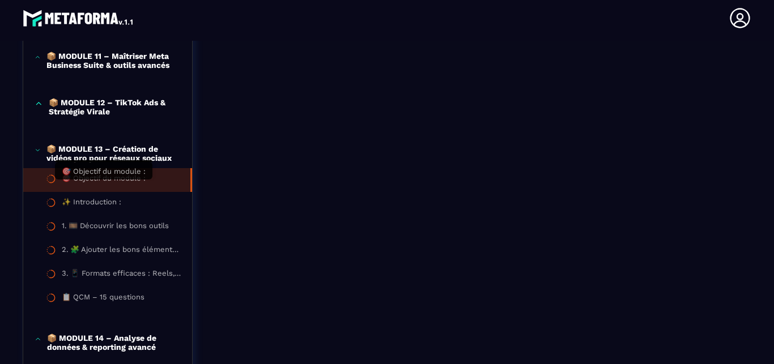
click at [122, 186] on div "🎯 Objectif du module :" at bounding box center [104, 180] width 84 height 12
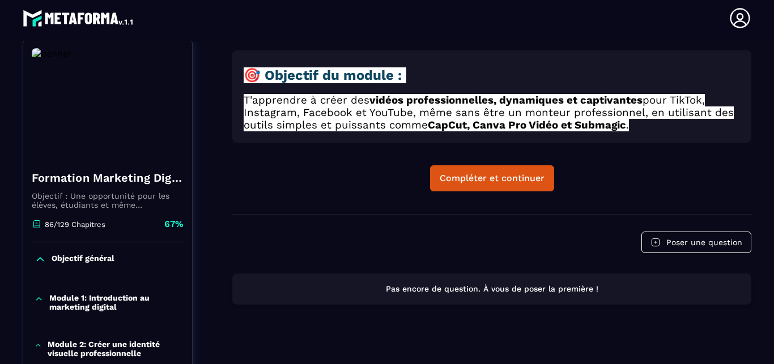
scroll to position [118, 0]
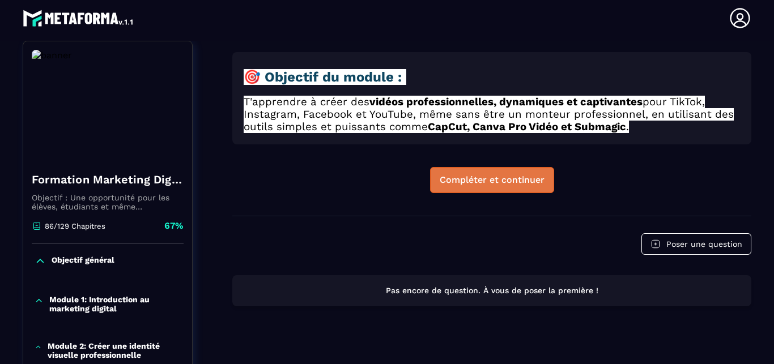
click at [468, 167] on button "Compléter et continuer" at bounding box center [492, 180] width 124 height 26
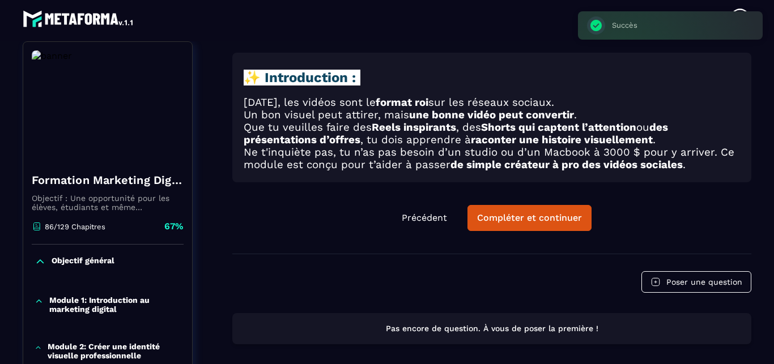
scroll to position [5, 0]
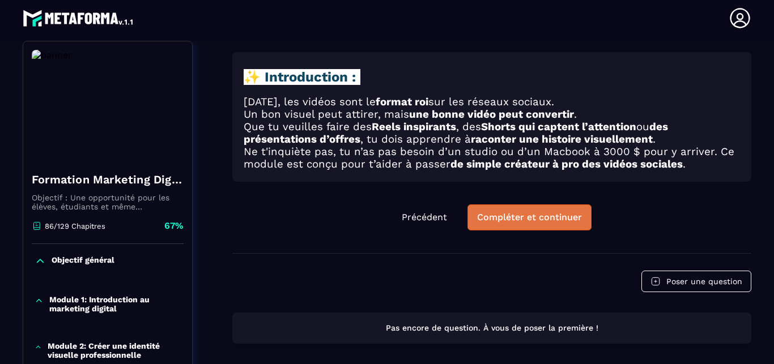
click at [532, 215] on div "Compléter et continuer" at bounding box center [529, 217] width 105 height 11
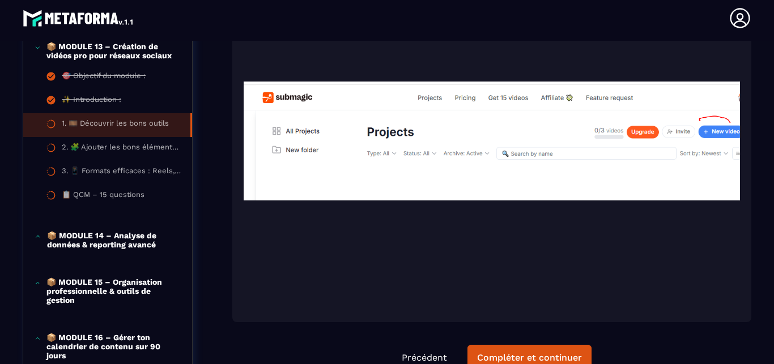
scroll to position [1615, 0]
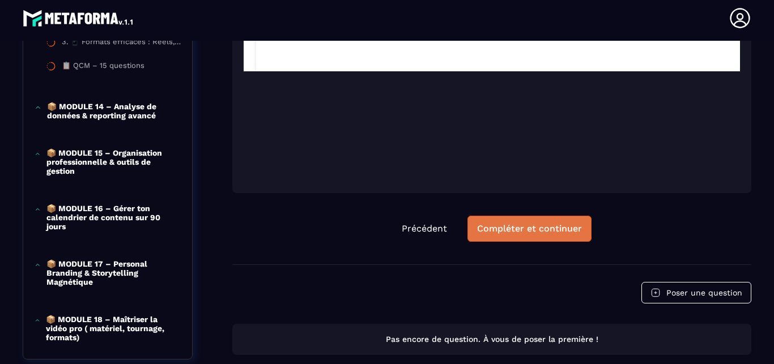
click at [522, 223] on div "Compléter et continuer" at bounding box center [529, 228] width 105 height 11
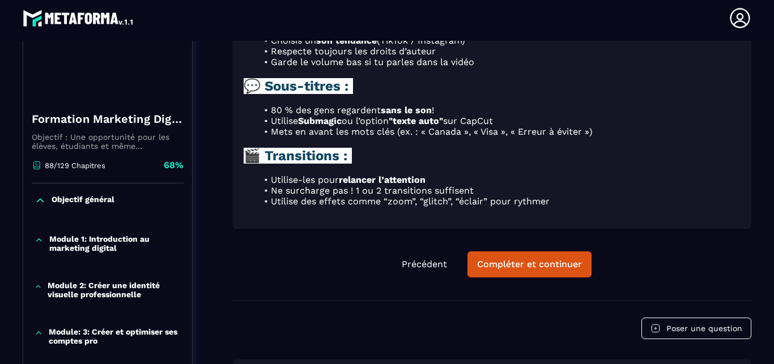
scroll to position [194, 0]
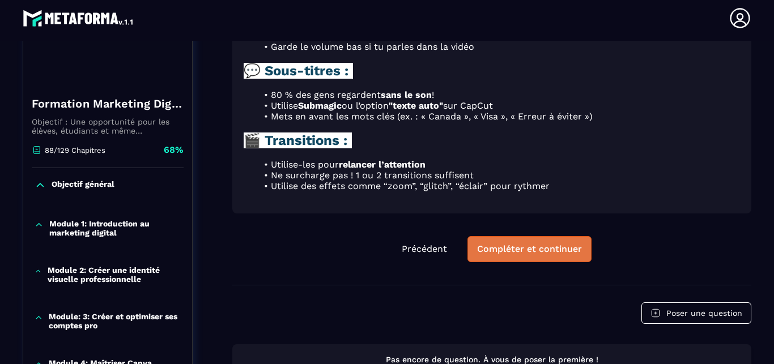
click at [515, 244] on div "Compléter et continuer" at bounding box center [529, 249] width 105 height 11
